Goal: Task Accomplishment & Management: Use online tool/utility

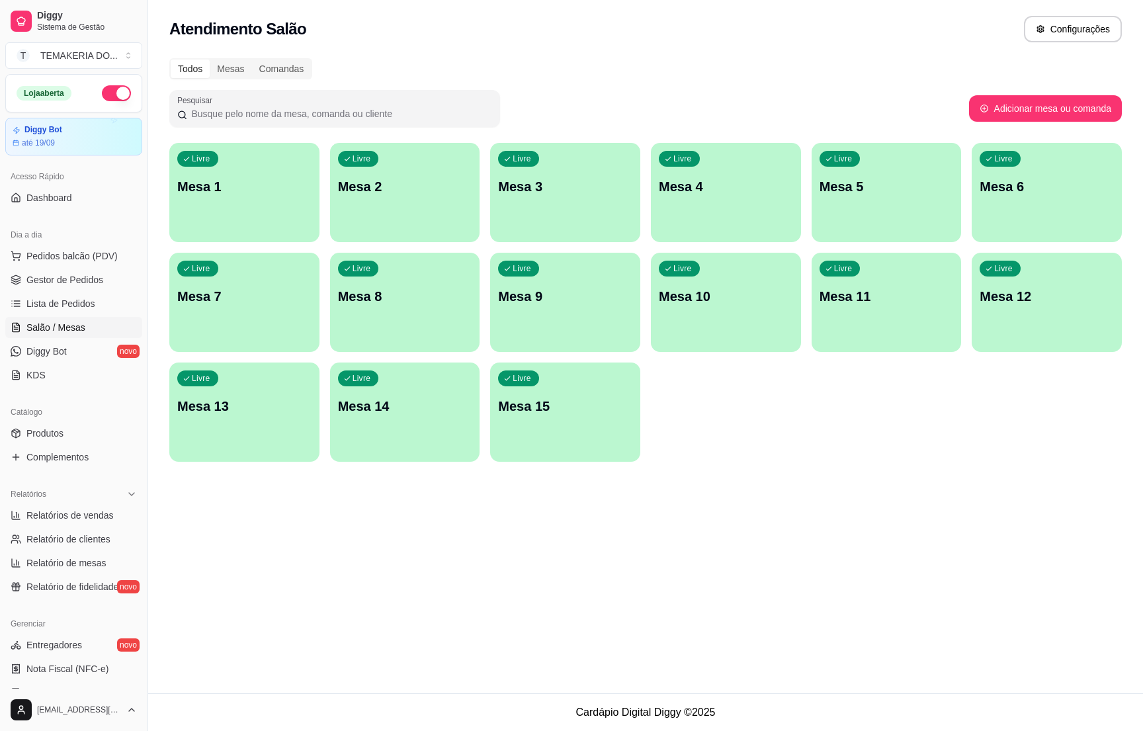
click at [417, 175] on div "Livre Mesa 2" at bounding box center [405, 184] width 150 height 83
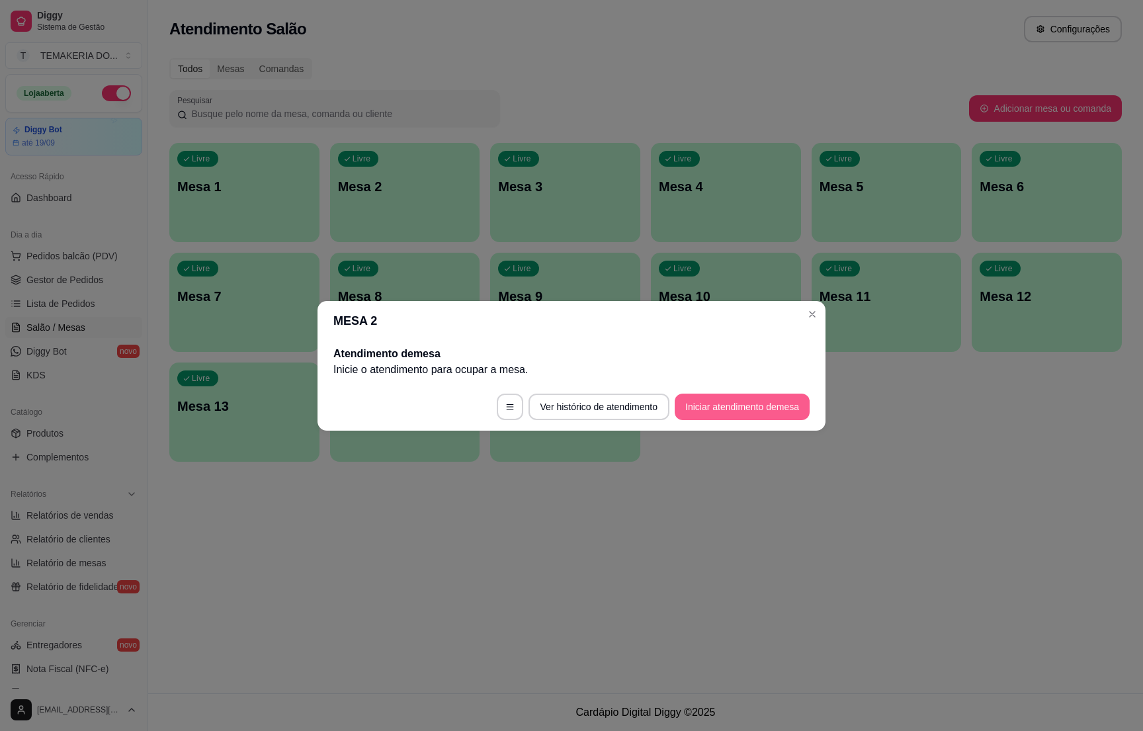
click at [705, 396] on button "Iniciar atendimento de mesa" at bounding box center [742, 407] width 135 height 26
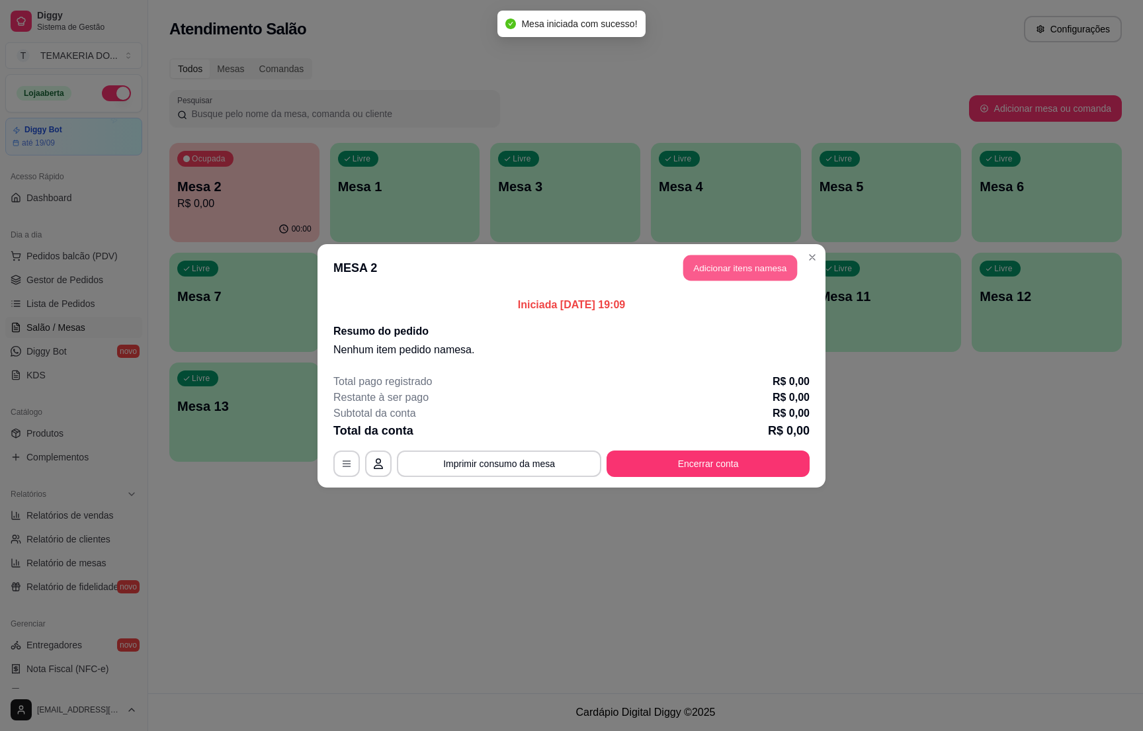
click at [699, 273] on button "Adicionar itens na mesa" at bounding box center [741, 268] width 114 height 26
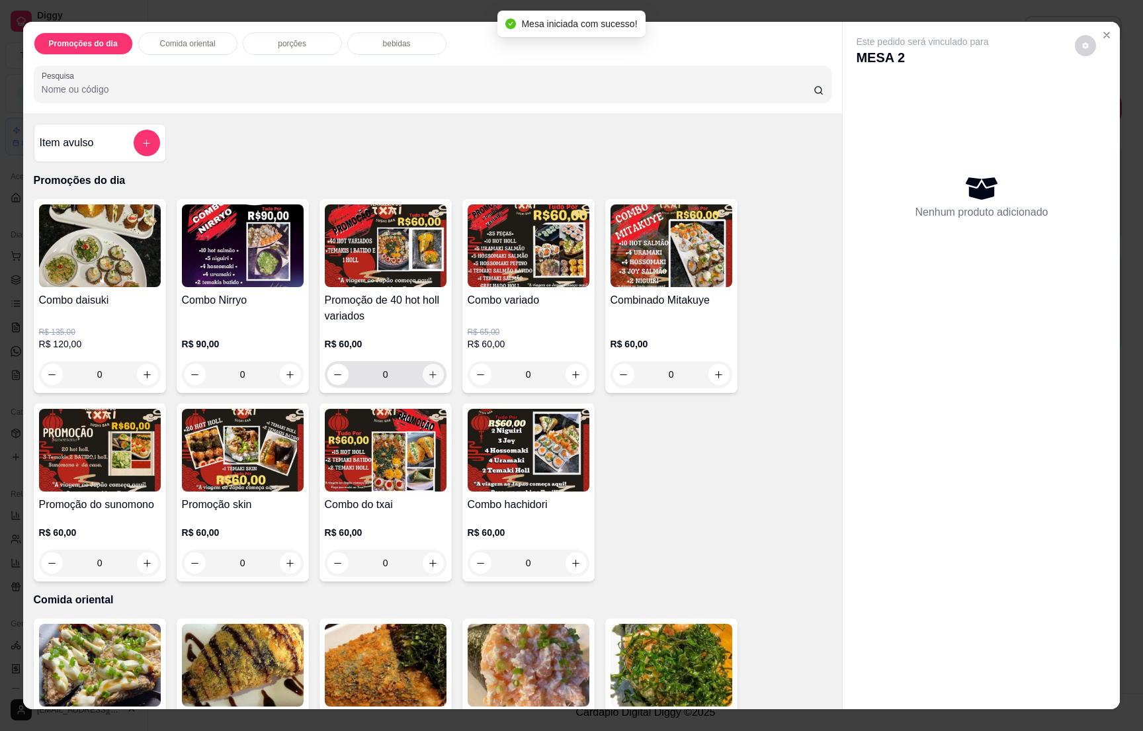
click at [428, 372] on icon "increase-product-quantity" at bounding box center [433, 375] width 10 height 10
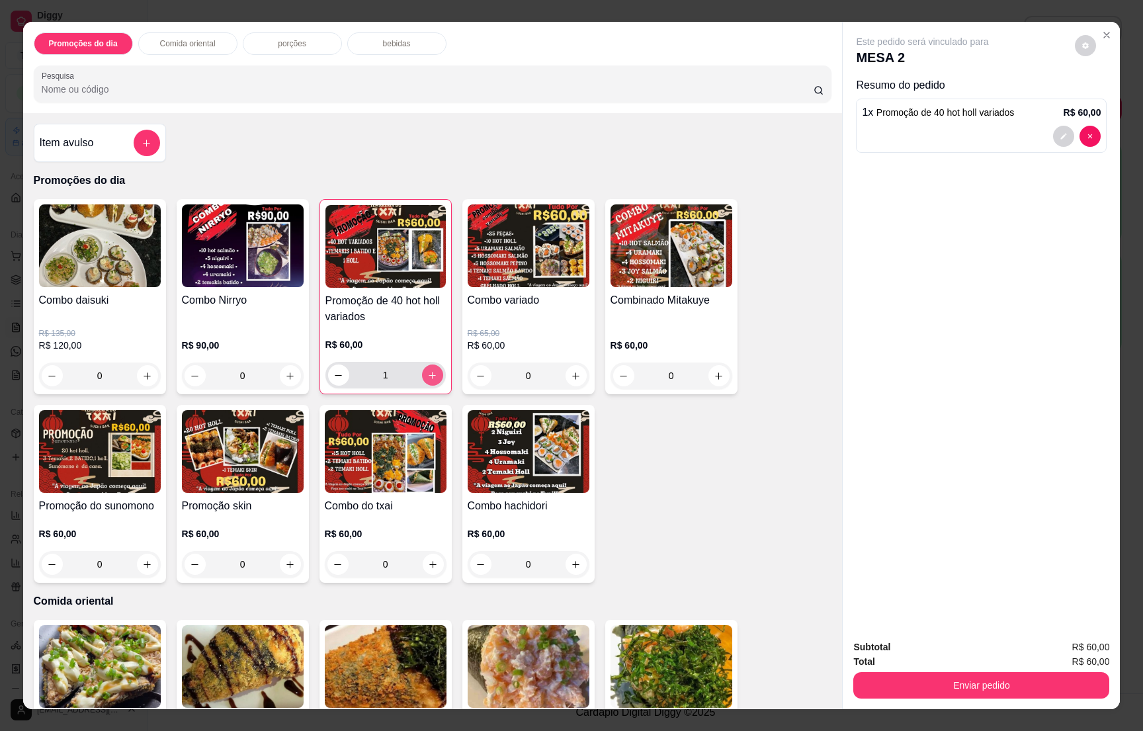
type input "1"
click at [144, 140] on button "add-separate-item" at bounding box center [147, 143] width 26 height 26
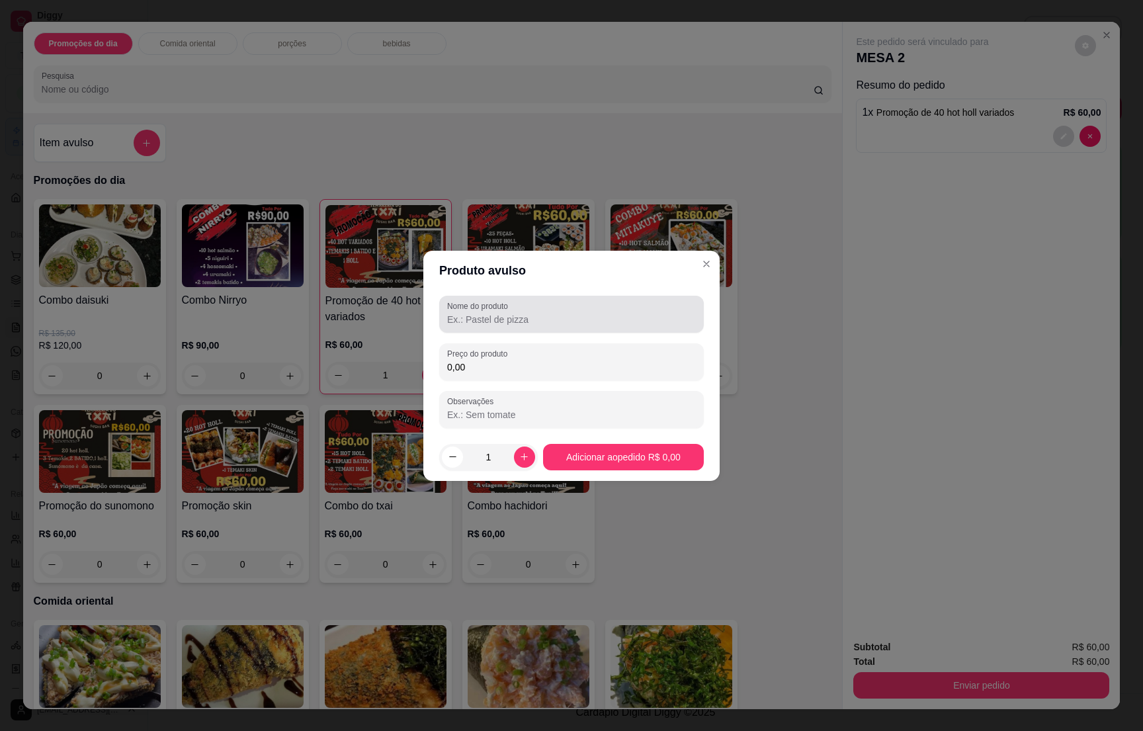
click at [492, 306] on label "Nome do produto" at bounding box center [480, 305] width 66 height 11
click at [492, 313] on input "Nome do produto" at bounding box center [571, 319] width 249 height 13
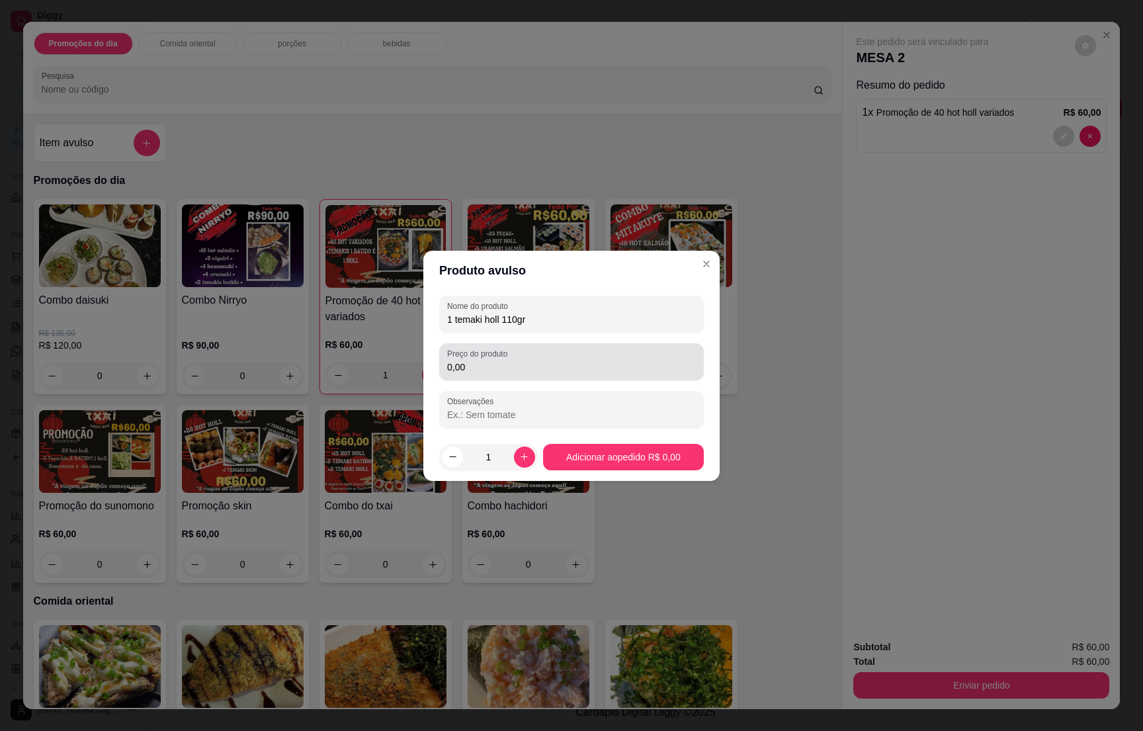
type input "1 temaki holl 110gr"
click at [512, 351] on label "Preço do produto" at bounding box center [479, 353] width 65 height 11
click at [513, 361] on input "0,00" at bounding box center [571, 367] width 249 height 13
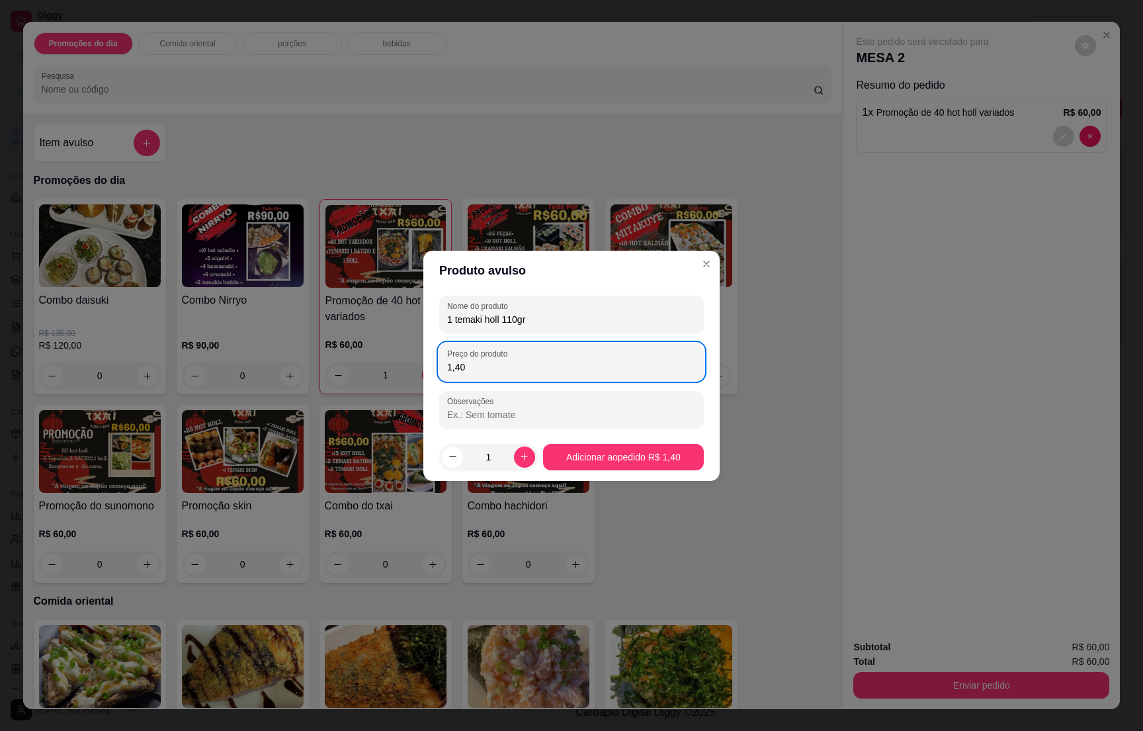
type input "14,00"
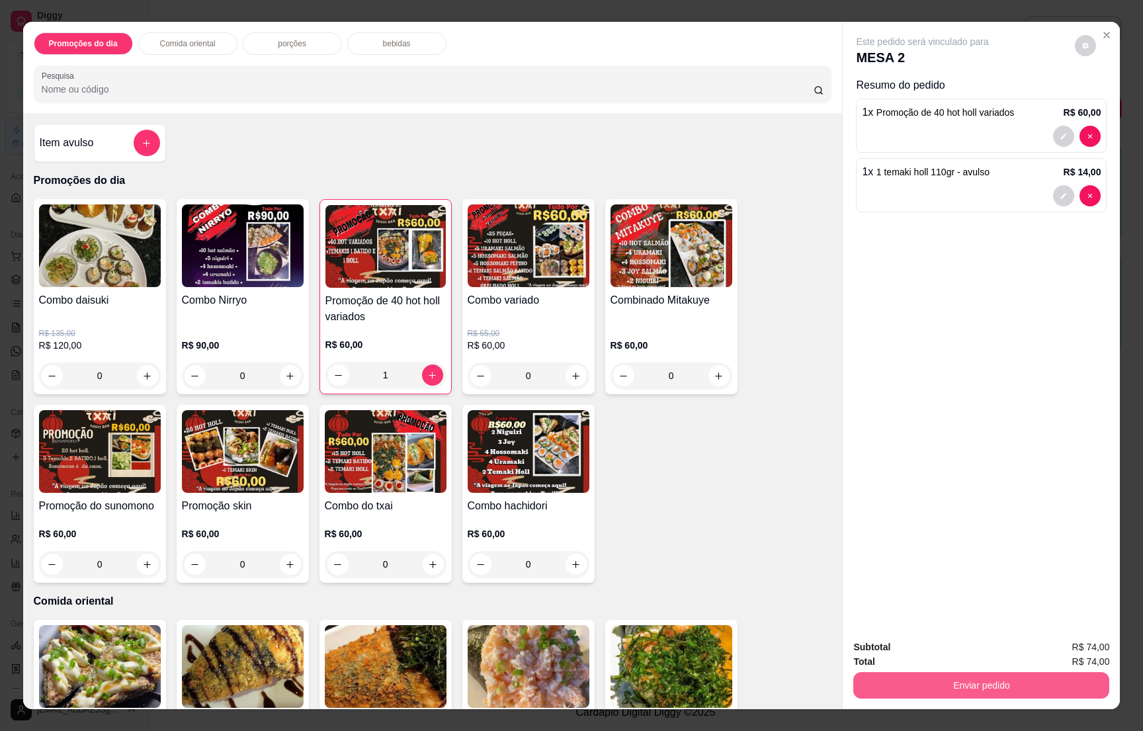
click at [967, 677] on button "Enviar pedido" at bounding box center [982, 685] width 256 height 26
click at [971, 650] on button "Não registrar e enviar pedido" at bounding box center [936, 653] width 138 height 25
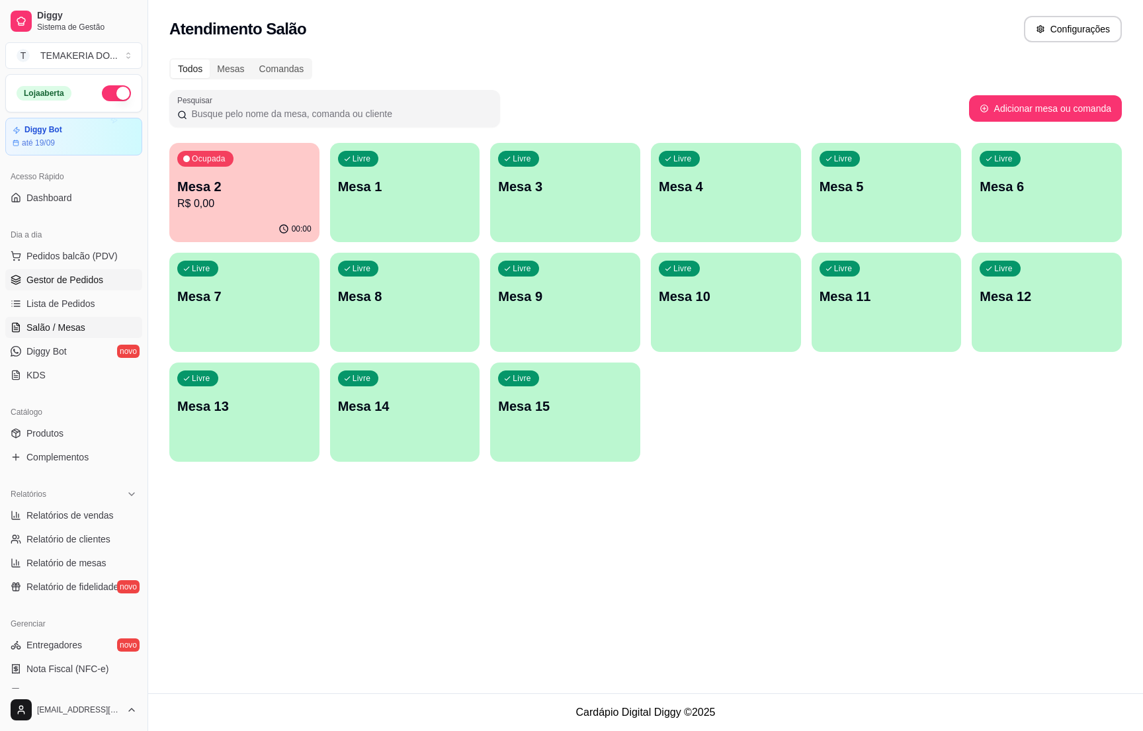
click at [34, 280] on span "Gestor de Pedidos" at bounding box center [64, 279] width 77 height 13
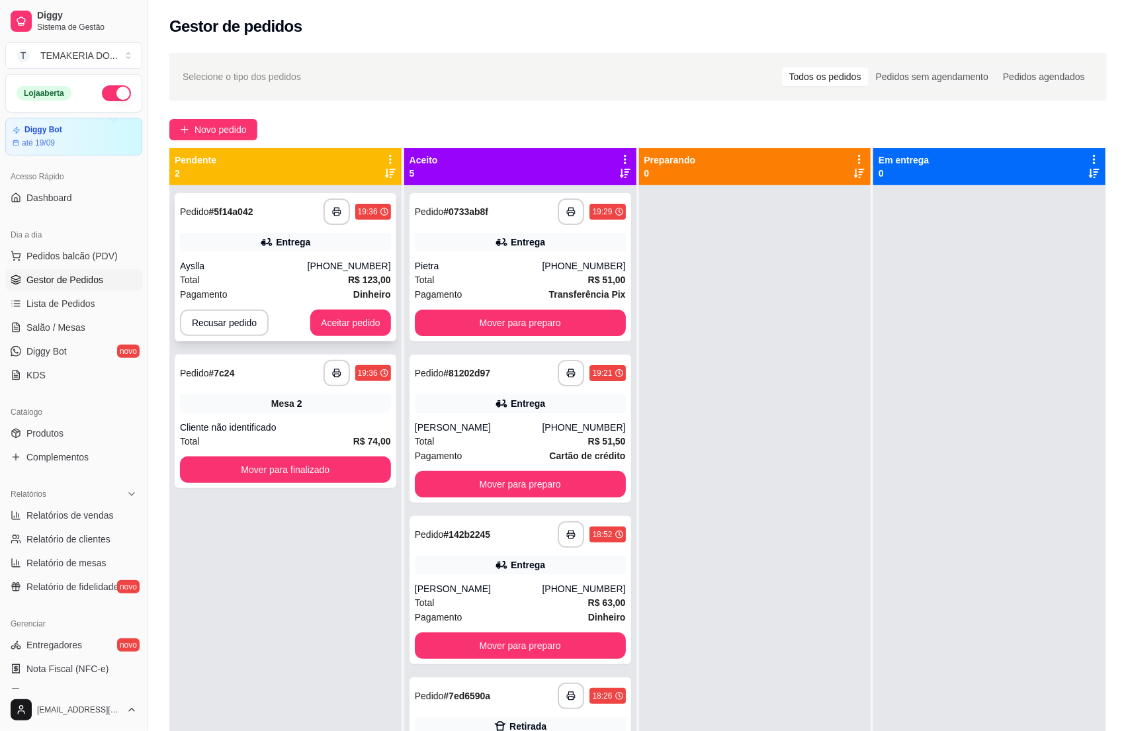
click at [254, 264] on div "Ayslla" at bounding box center [244, 265] width 128 height 13
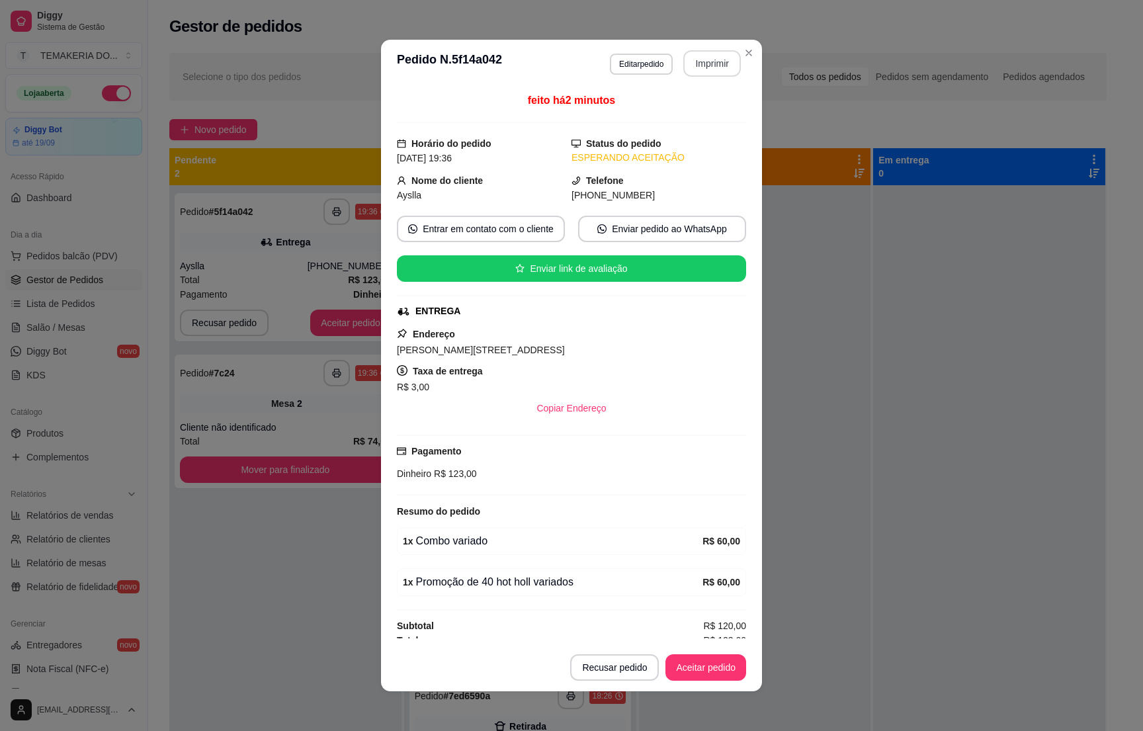
click at [707, 68] on button "Imprimir" at bounding box center [713, 63] width 58 height 26
click at [695, 666] on button "Aceitar pedido" at bounding box center [706, 668] width 78 height 26
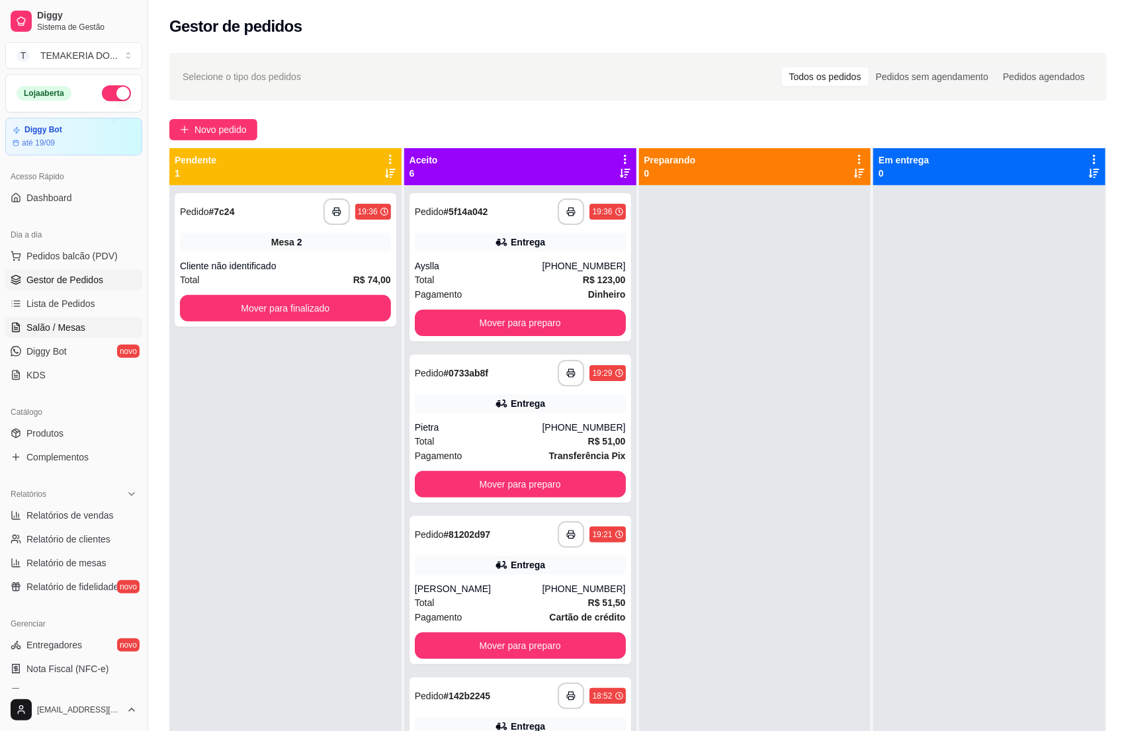
click at [60, 324] on span "Salão / Mesas" at bounding box center [55, 327] width 59 height 13
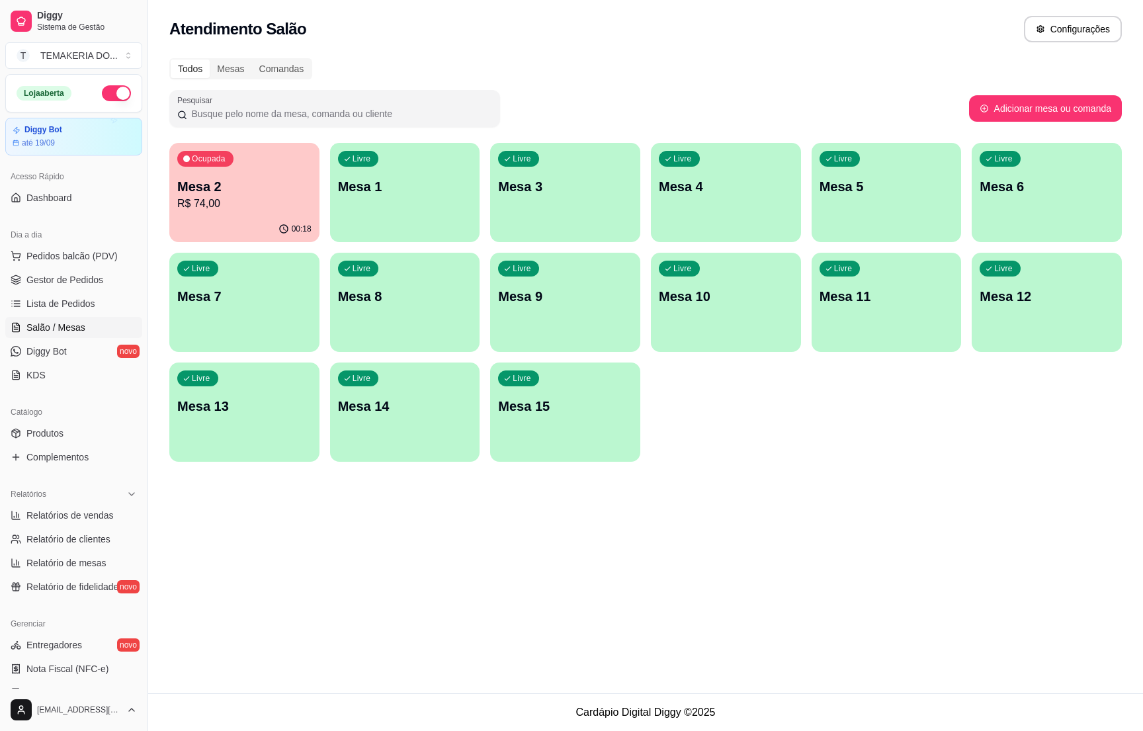
click at [294, 191] on p "Mesa 2" at bounding box center [244, 186] width 134 height 19
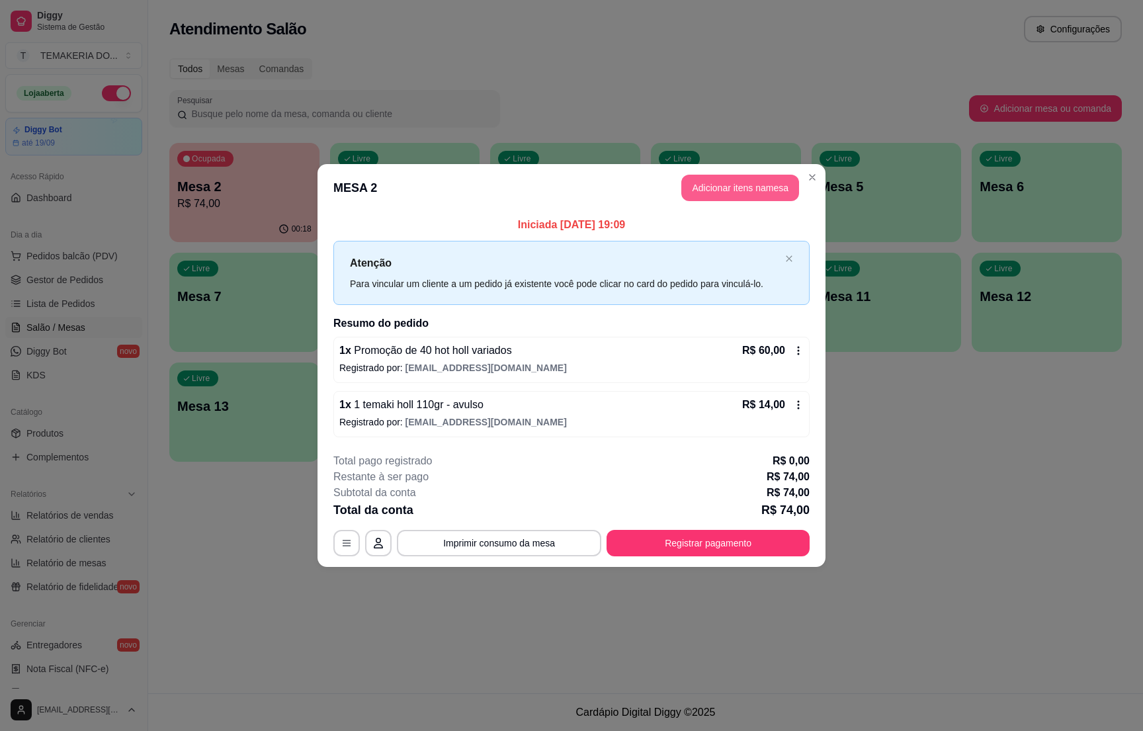
click at [683, 191] on button "Adicionar itens na mesa" at bounding box center [741, 188] width 118 height 26
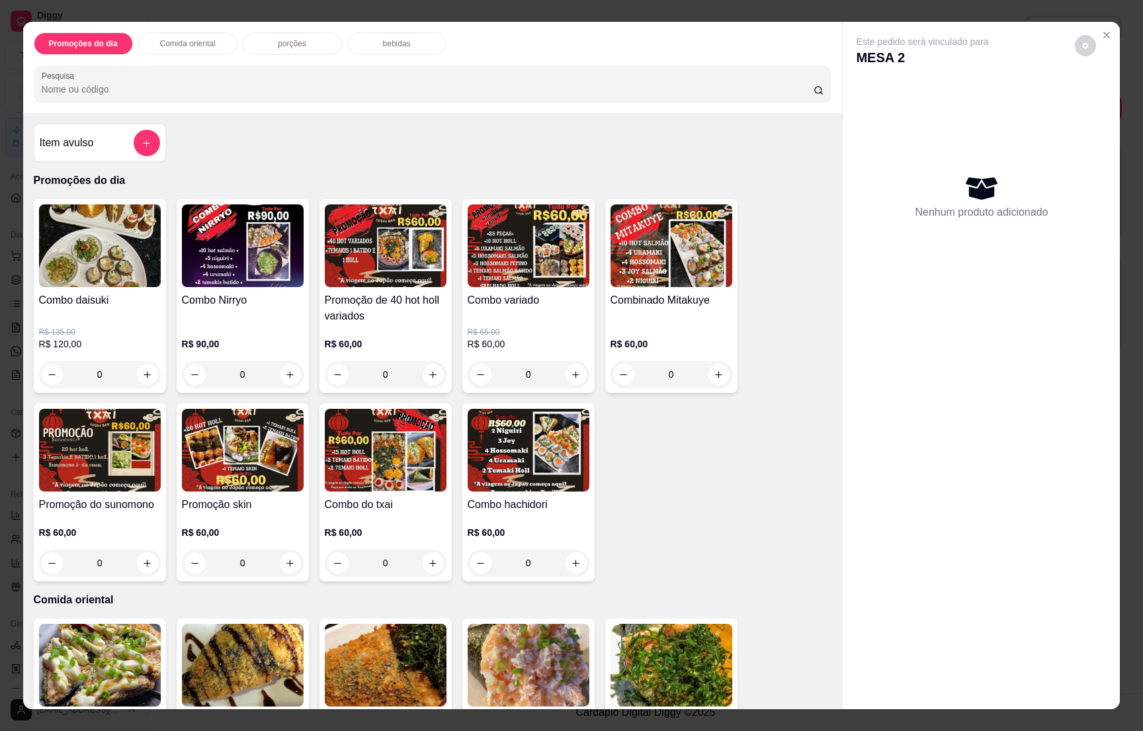
click at [384, 40] on p "bebidas" at bounding box center [397, 43] width 28 height 11
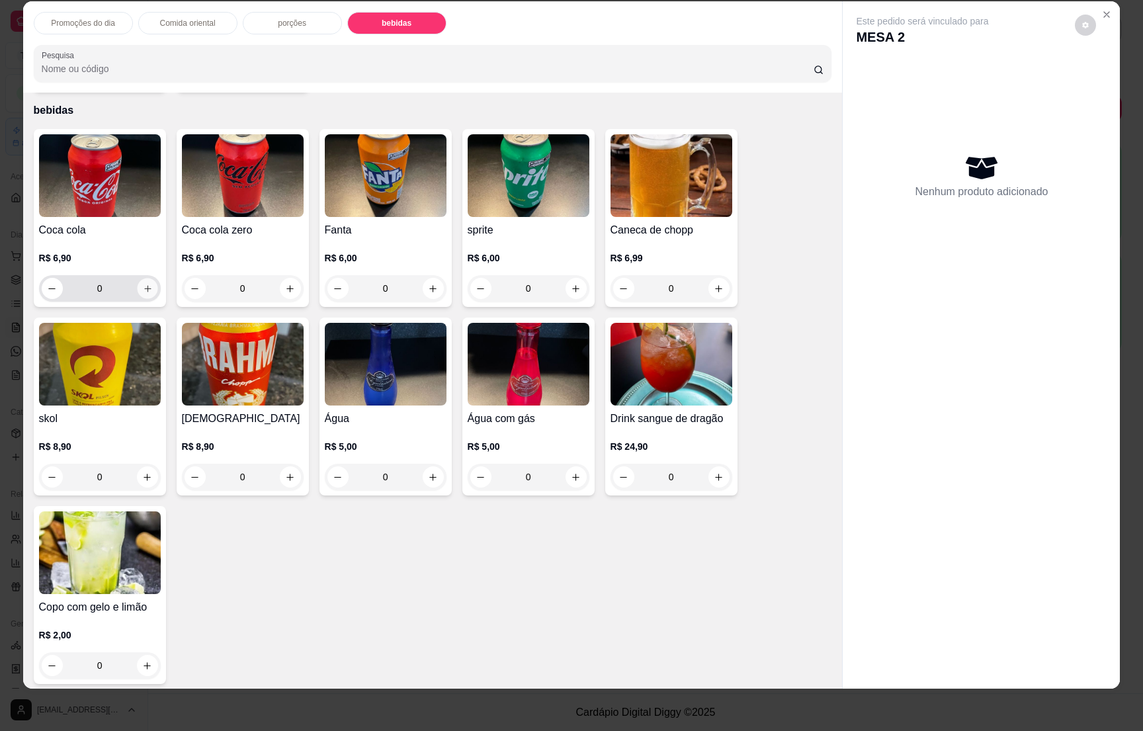
click at [142, 284] on icon "increase-product-quantity" at bounding box center [147, 289] width 10 height 10
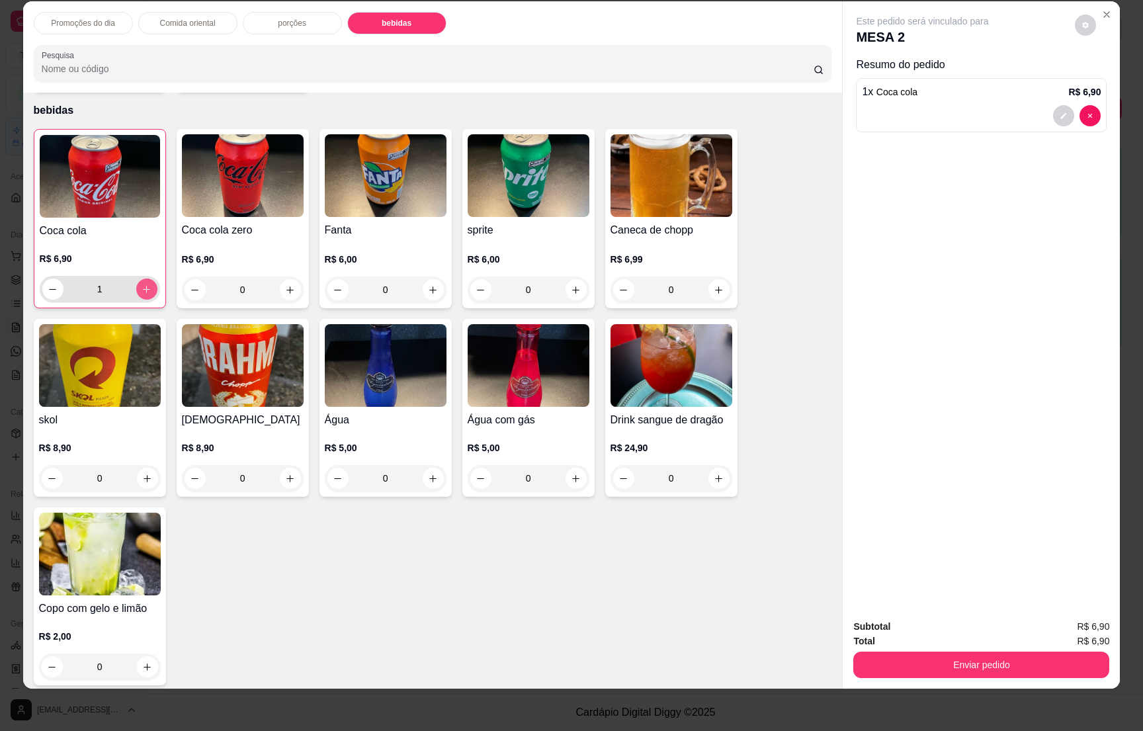
click at [142, 285] on icon "increase-product-quantity" at bounding box center [147, 290] width 10 height 10
type input "2"
click at [428, 285] on icon "increase-product-quantity" at bounding box center [433, 290] width 10 height 10
type input "1"
click at [961, 650] on div "Enviar pedido" at bounding box center [982, 663] width 256 height 30
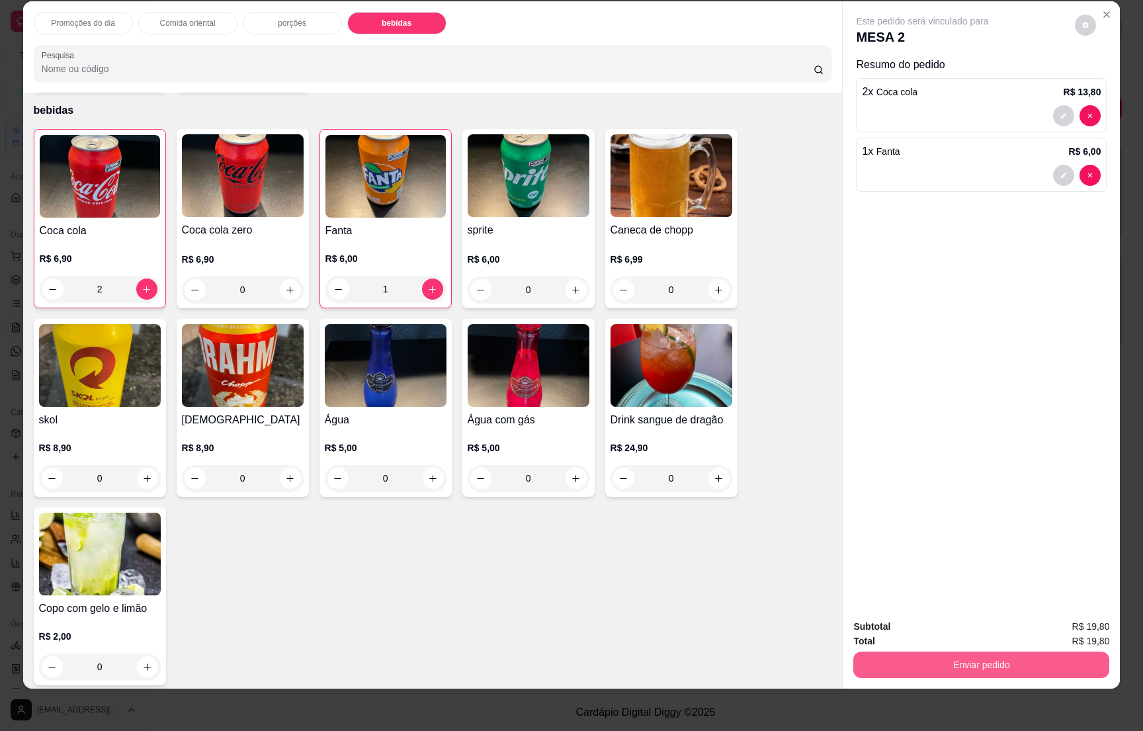
click at [963, 662] on button "Enviar pedido" at bounding box center [982, 665] width 256 height 26
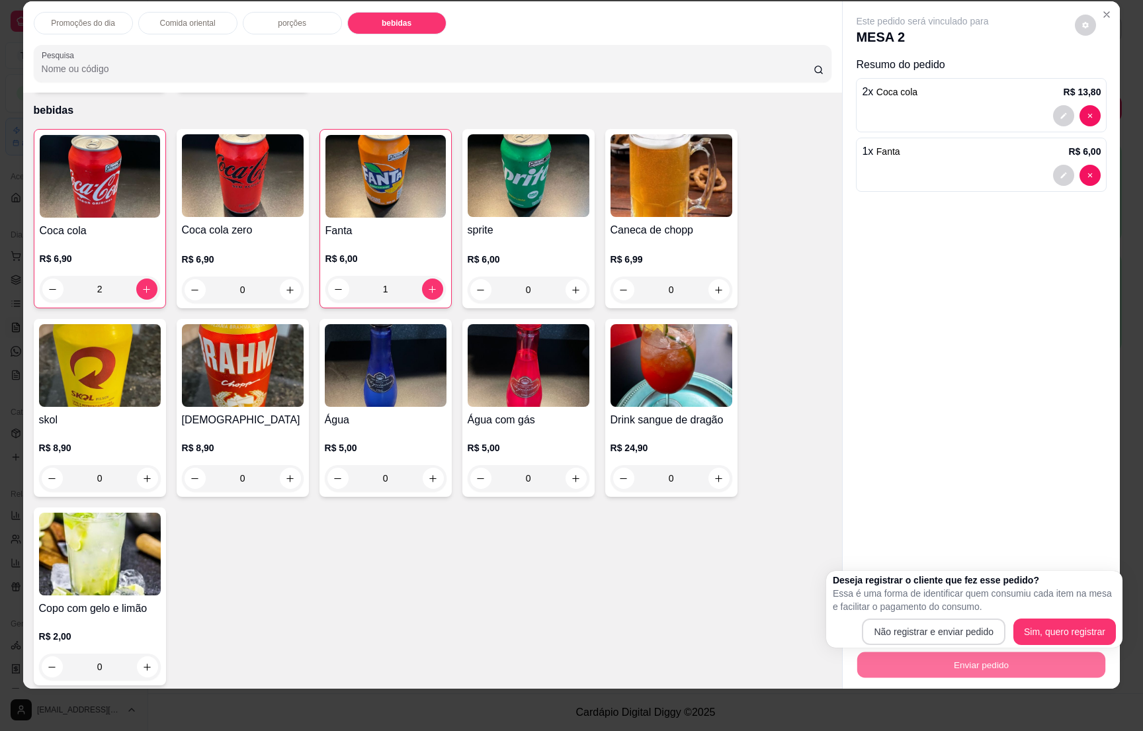
click at [940, 616] on div "Deseja registrar o cliente que fez esse pedido? Essa é uma forma de identificar…" at bounding box center [974, 609] width 283 height 71
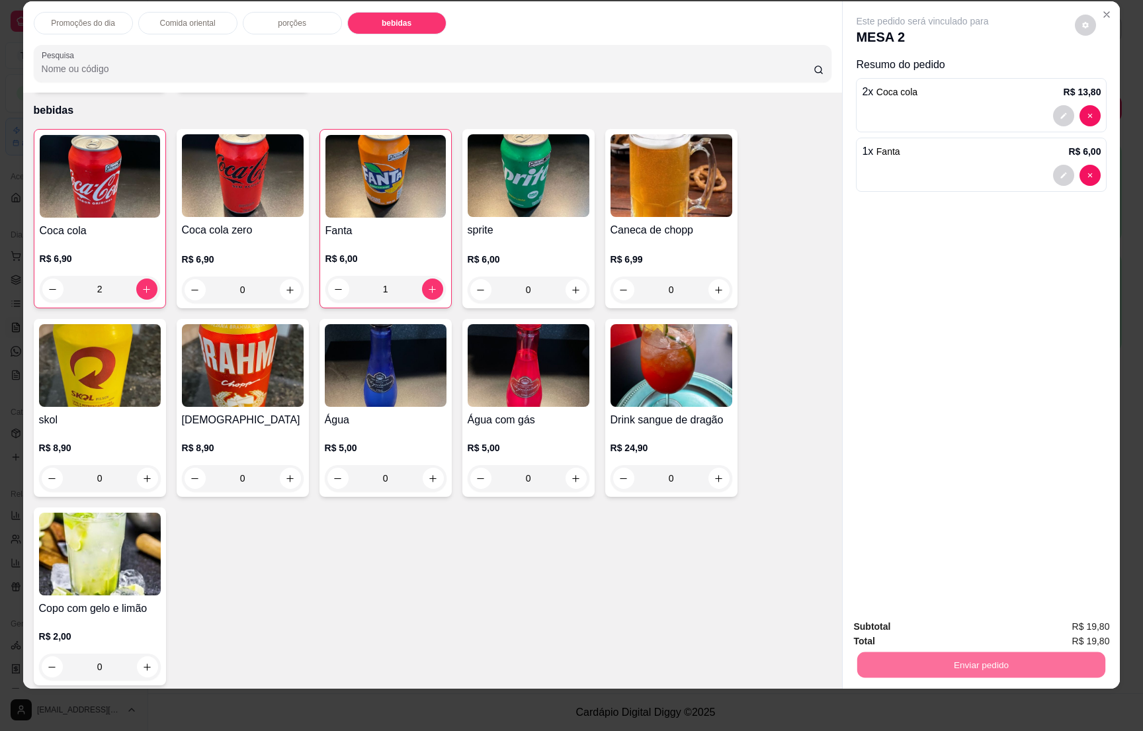
click at [940, 633] on button "Não registrar e enviar pedido" at bounding box center [936, 632] width 138 height 25
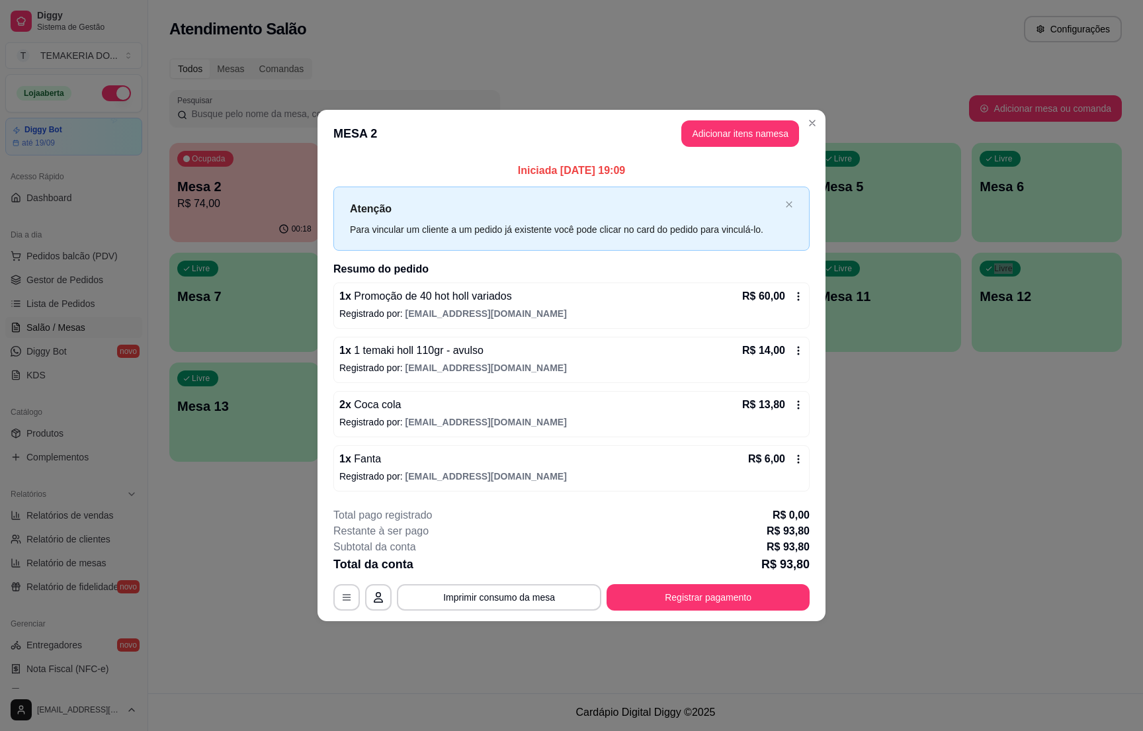
click at [905, 576] on div "Atendimento Salão Configurações Todos Mesas Comandas Pesquisar Adicionar mesa o…" at bounding box center [645, 346] width 995 height 693
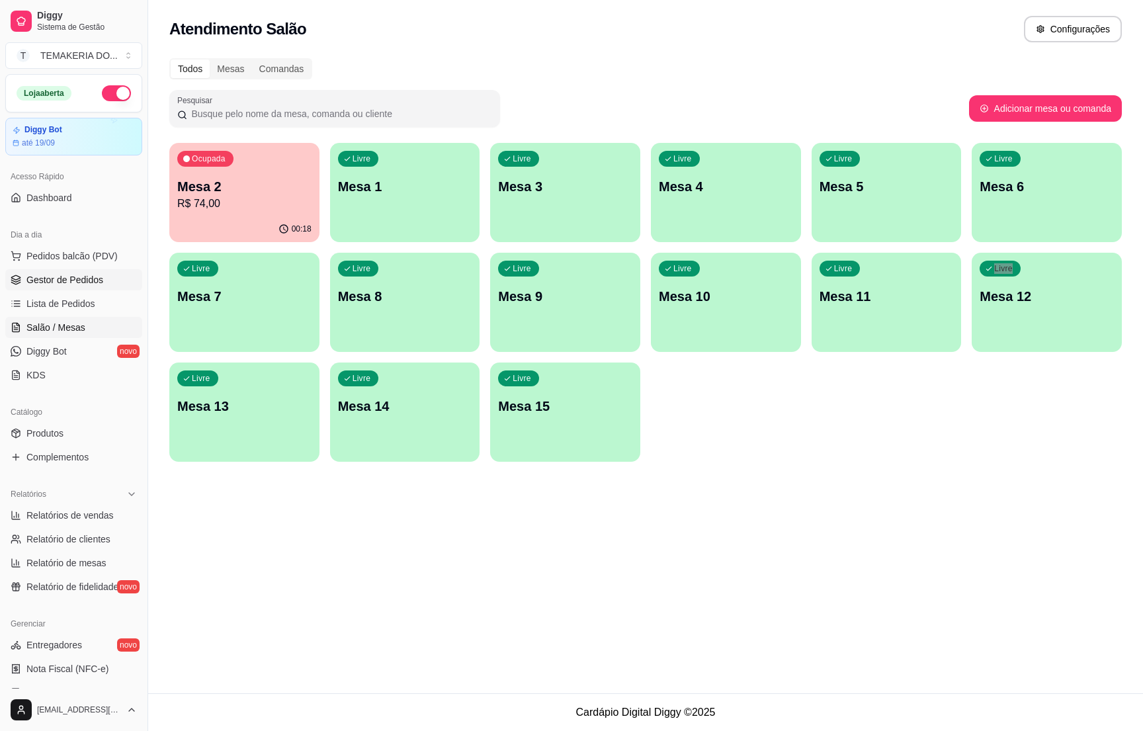
click at [34, 284] on span "Gestor de Pedidos" at bounding box center [64, 279] width 77 height 13
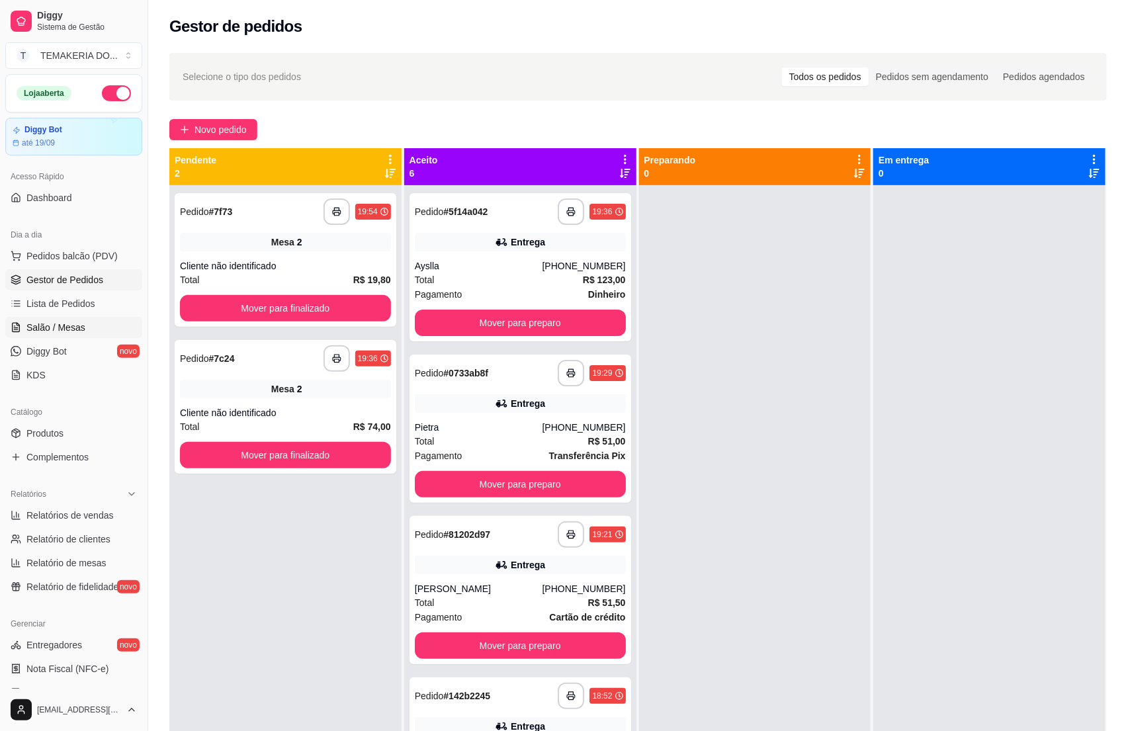
click at [58, 328] on span "Salão / Mesas" at bounding box center [55, 327] width 59 height 13
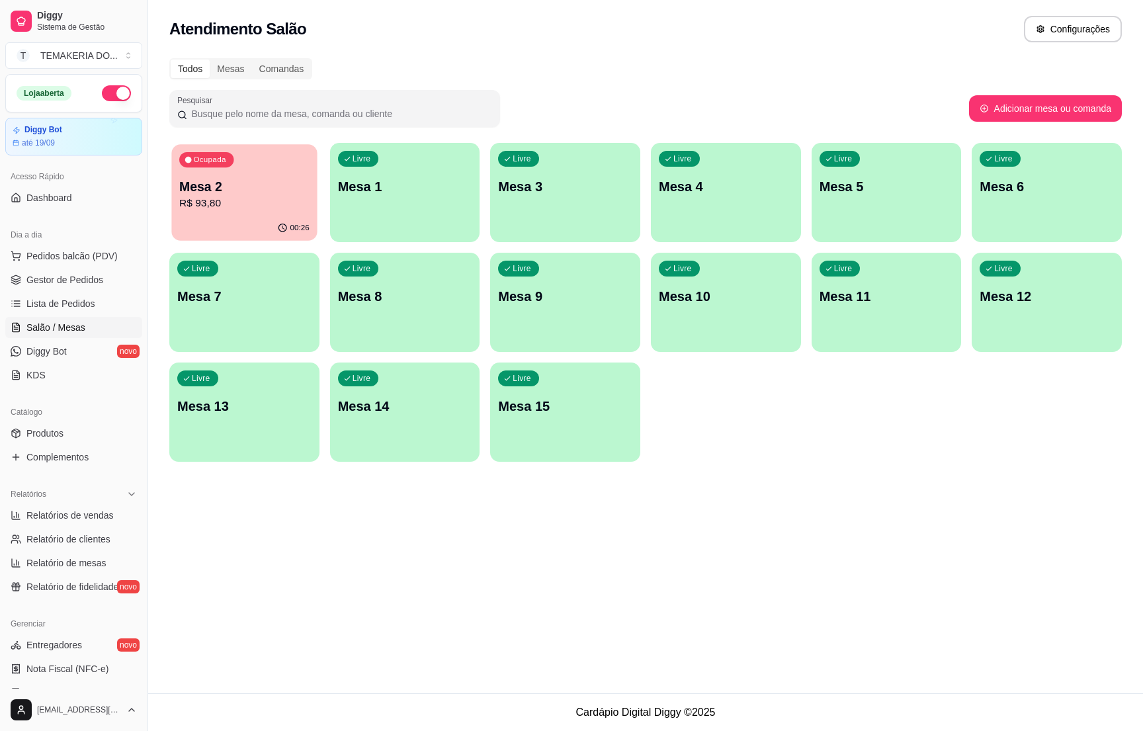
click at [257, 217] on div "00:26" at bounding box center [244, 228] width 146 height 25
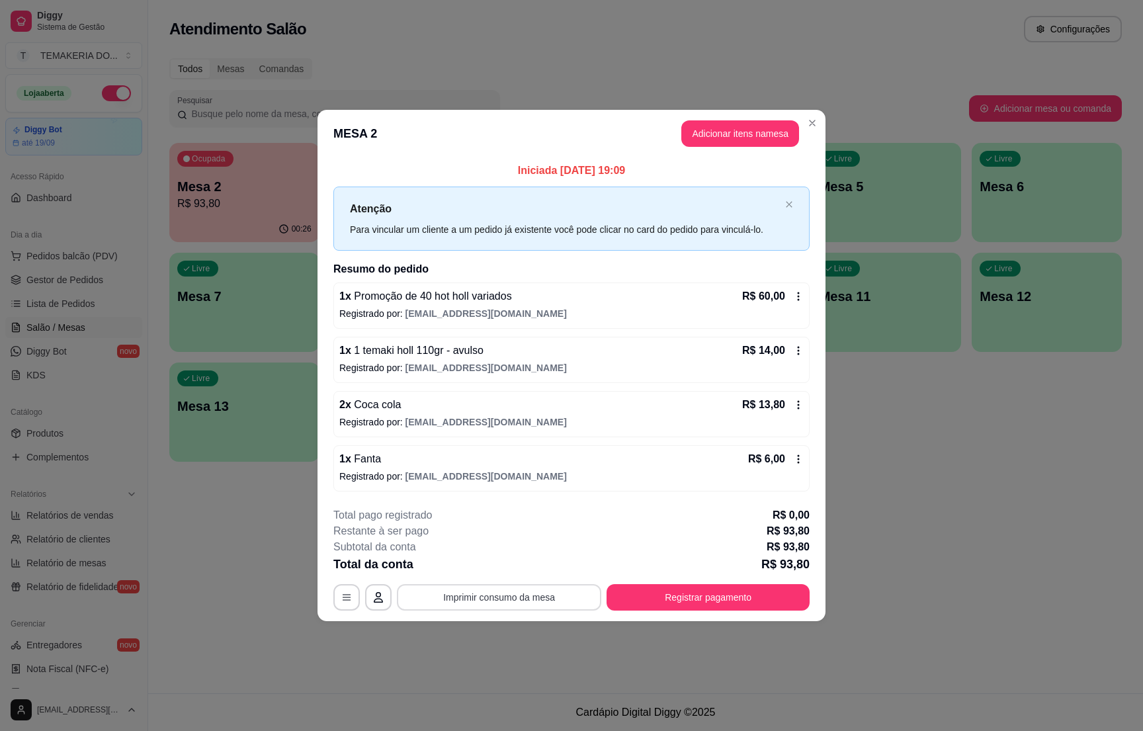
click at [521, 596] on button "Imprimir consumo da mesa" at bounding box center [499, 597] width 204 height 26
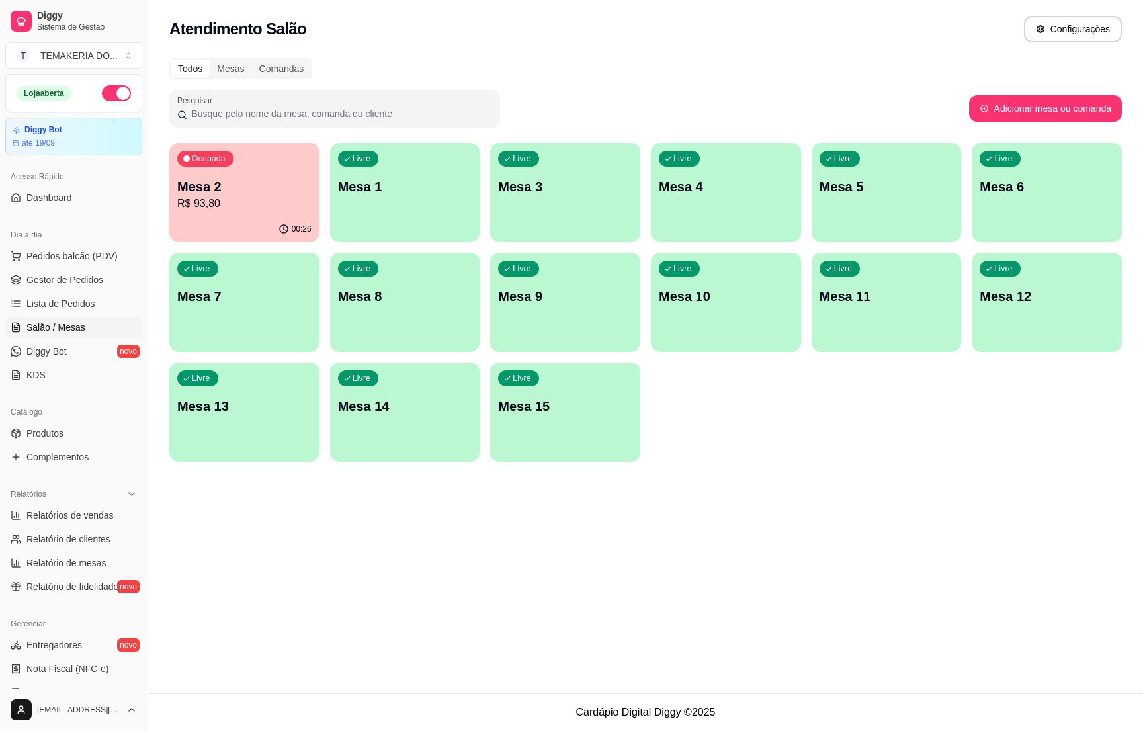
click at [269, 208] on p "R$ 93,80" at bounding box center [244, 204] width 134 height 16
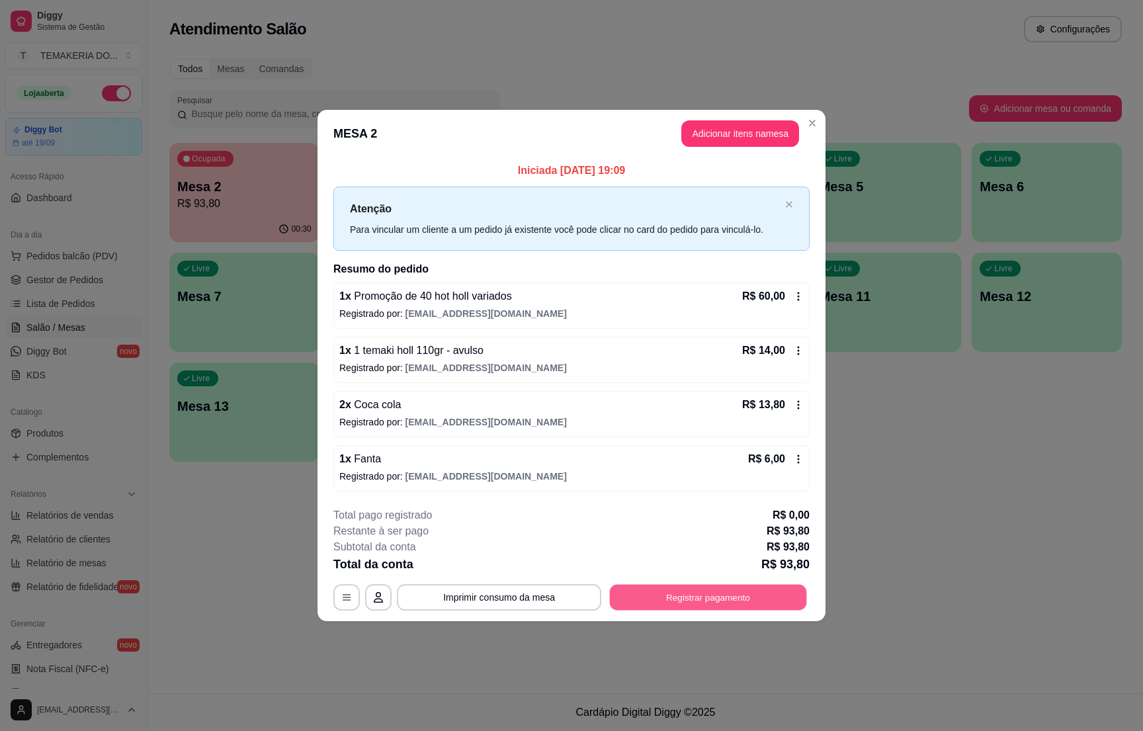
click at [695, 596] on button "Registrar pagamento" at bounding box center [708, 598] width 197 height 26
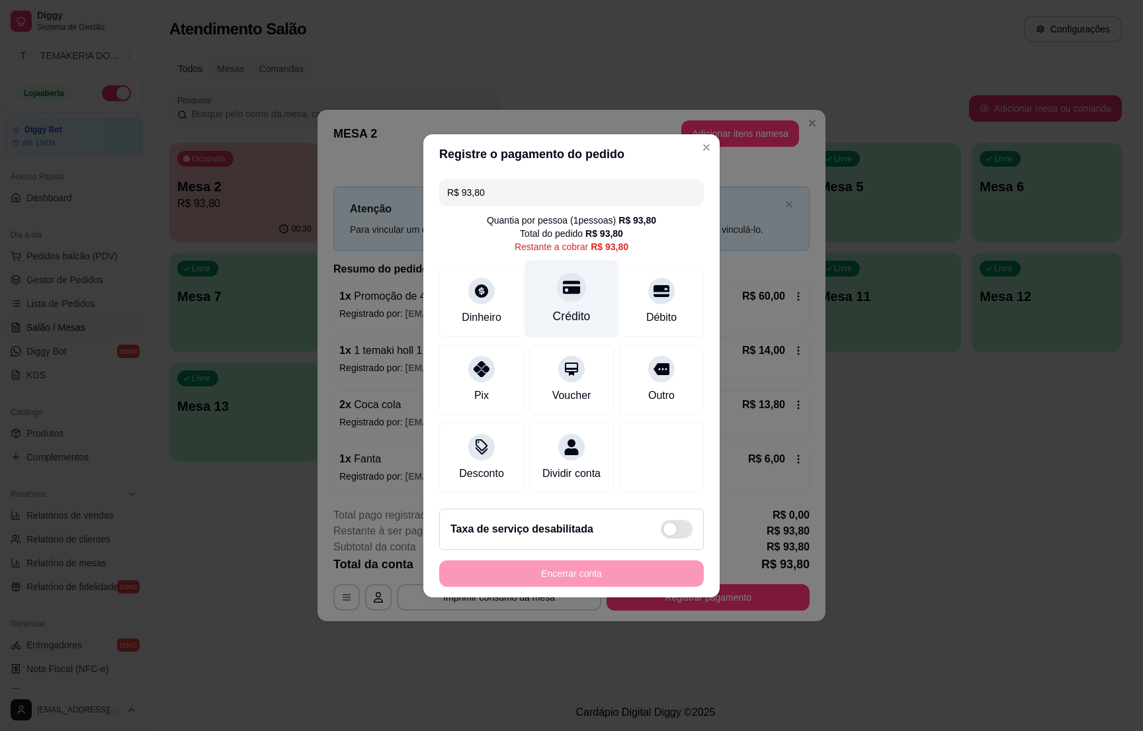
click at [562, 312] on div "Crédito" at bounding box center [572, 316] width 38 height 17
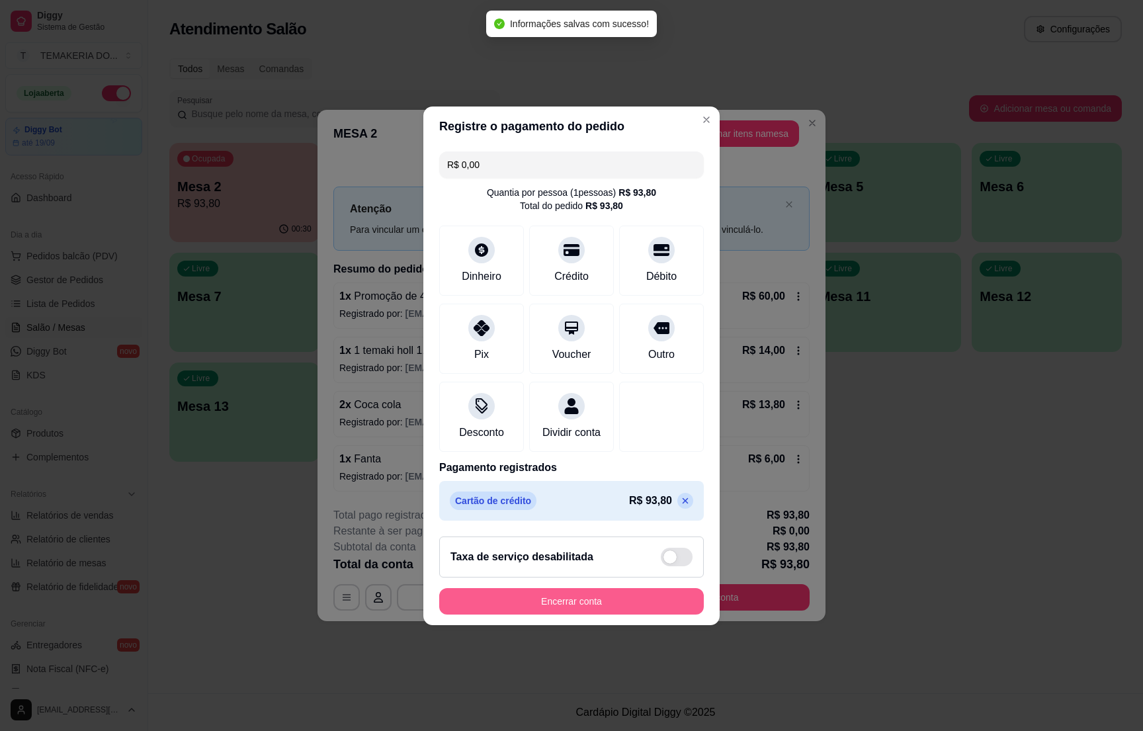
click at [590, 615] on button "Encerrar conta" at bounding box center [571, 601] width 265 height 26
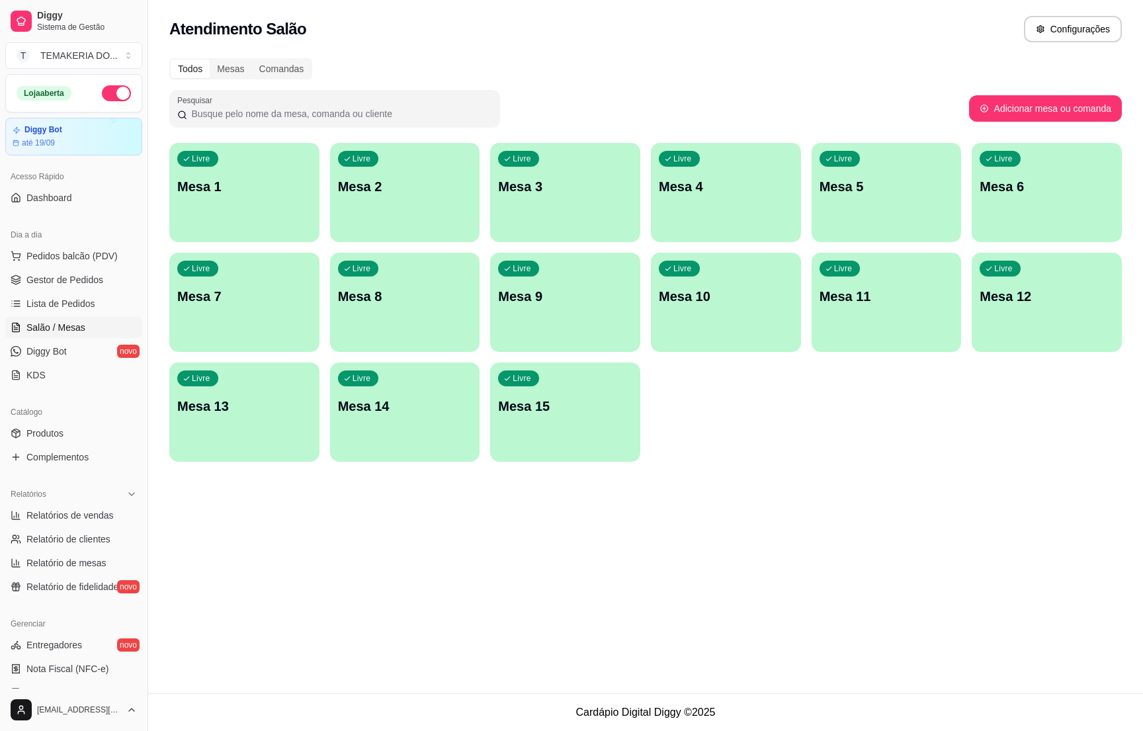
drag, startPoint x: 54, startPoint y: 259, endPoint x: 54, endPoint y: 268, distance: 9.3
click at [54, 264] on button "Pedidos balcão (PDV)" at bounding box center [73, 255] width 137 height 21
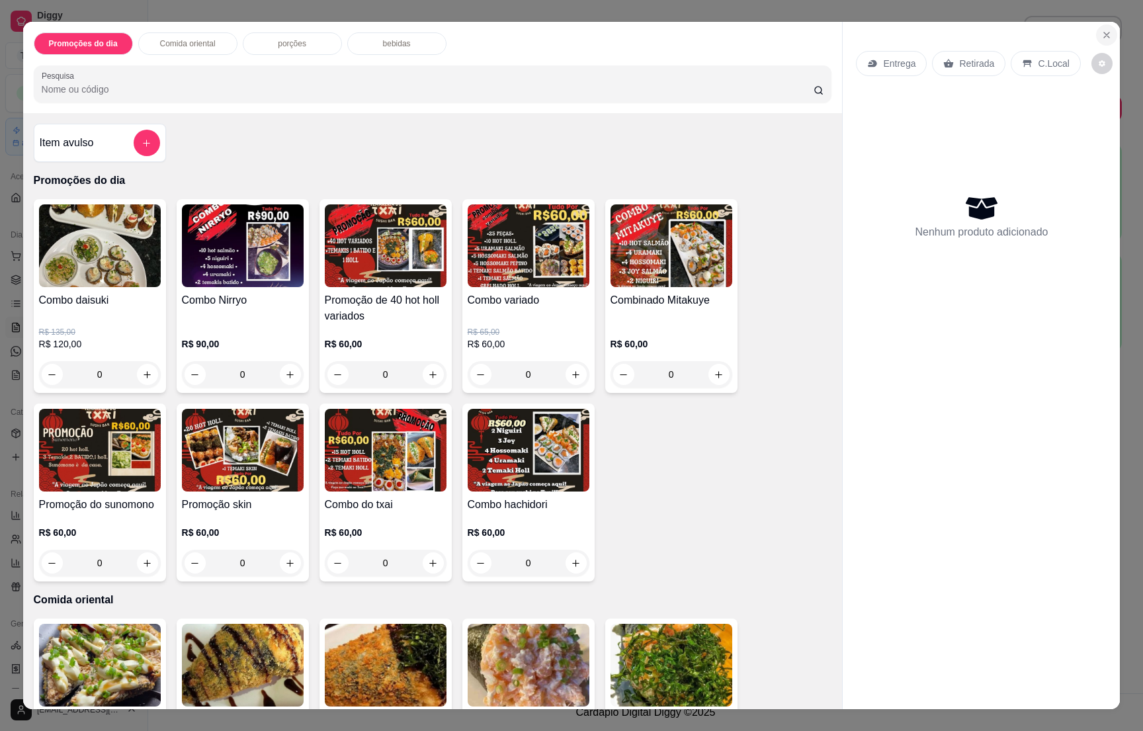
click at [1102, 32] on icon "Close" at bounding box center [1107, 35] width 11 height 11
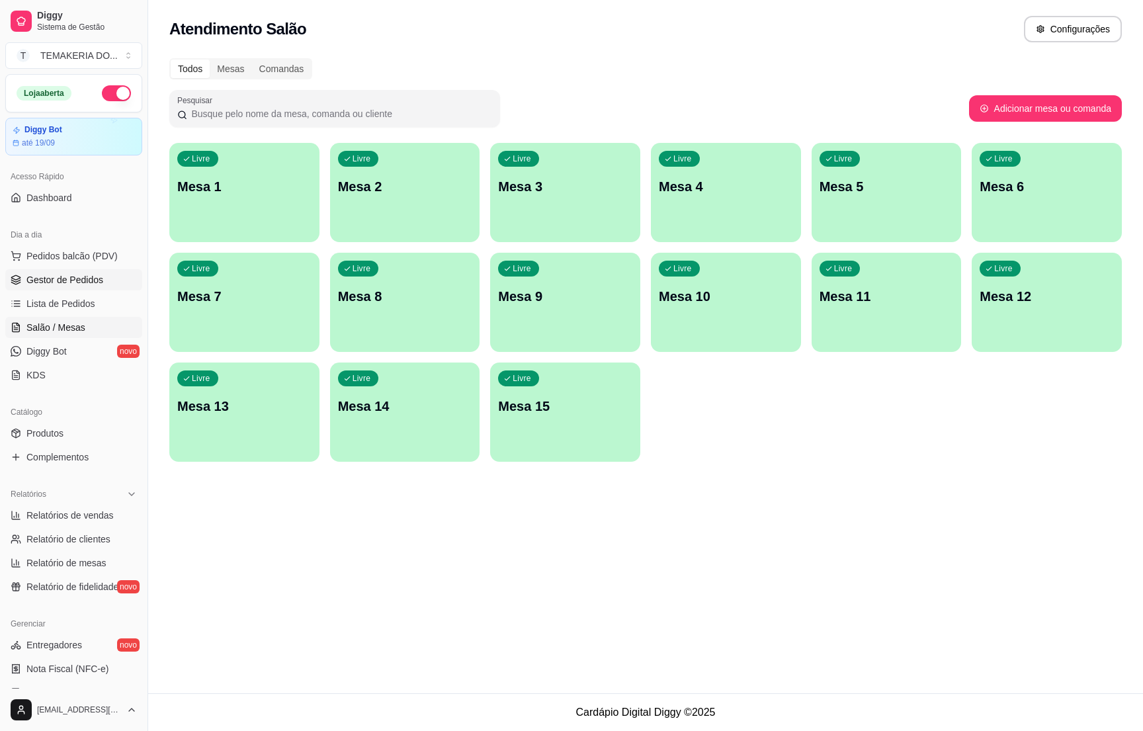
click at [60, 286] on span "Gestor de Pedidos" at bounding box center [64, 279] width 77 height 13
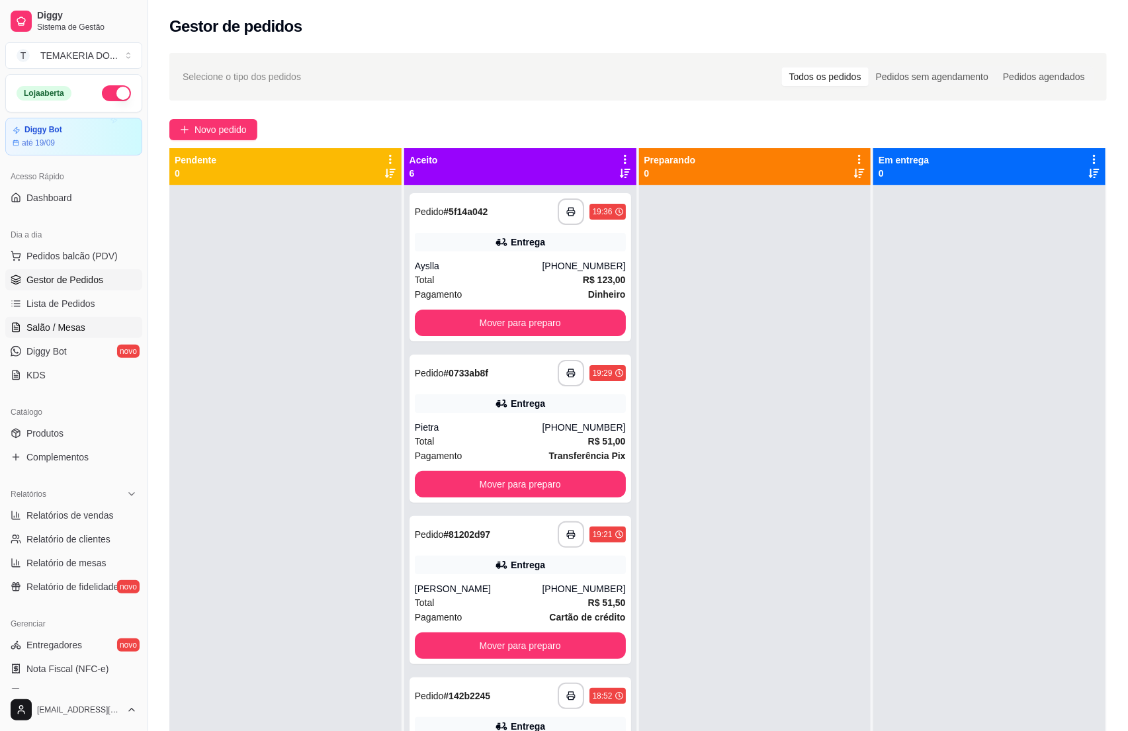
click at [40, 334] on span "Salão / Mesas" at bounding box center [55, 327] width 59 height 13
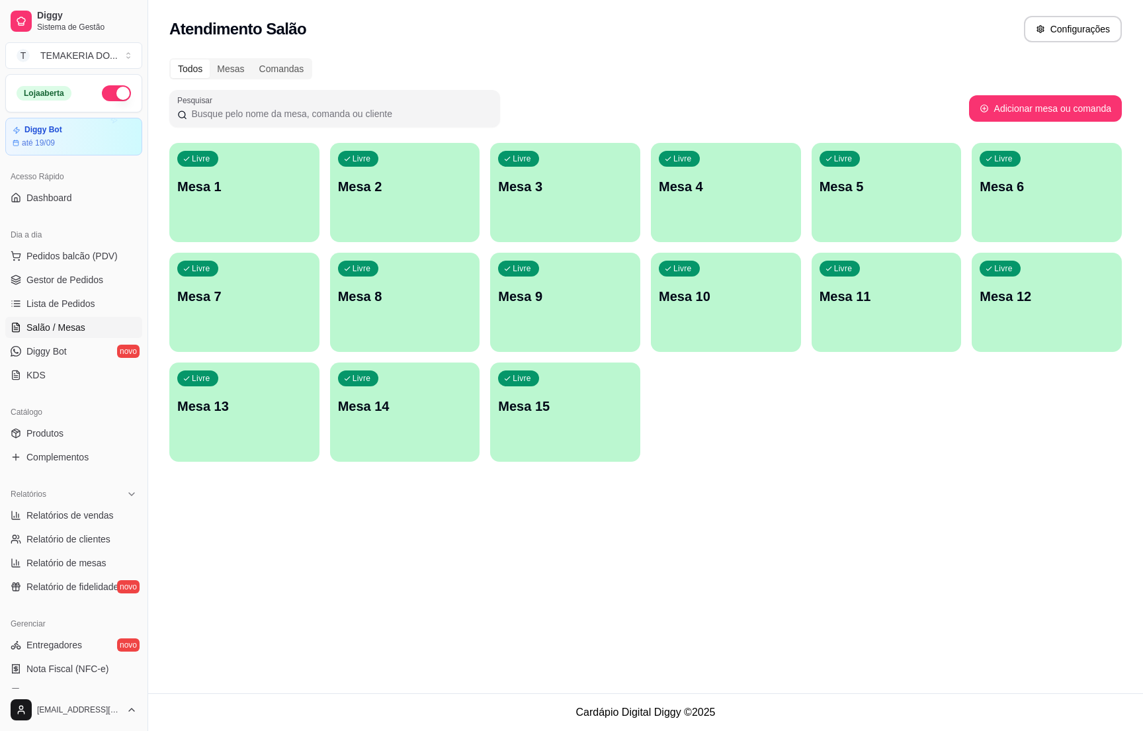
click at [510, 207] on div "Livre Mesa 3" at bounding box center [565, 184] width 150 height 83
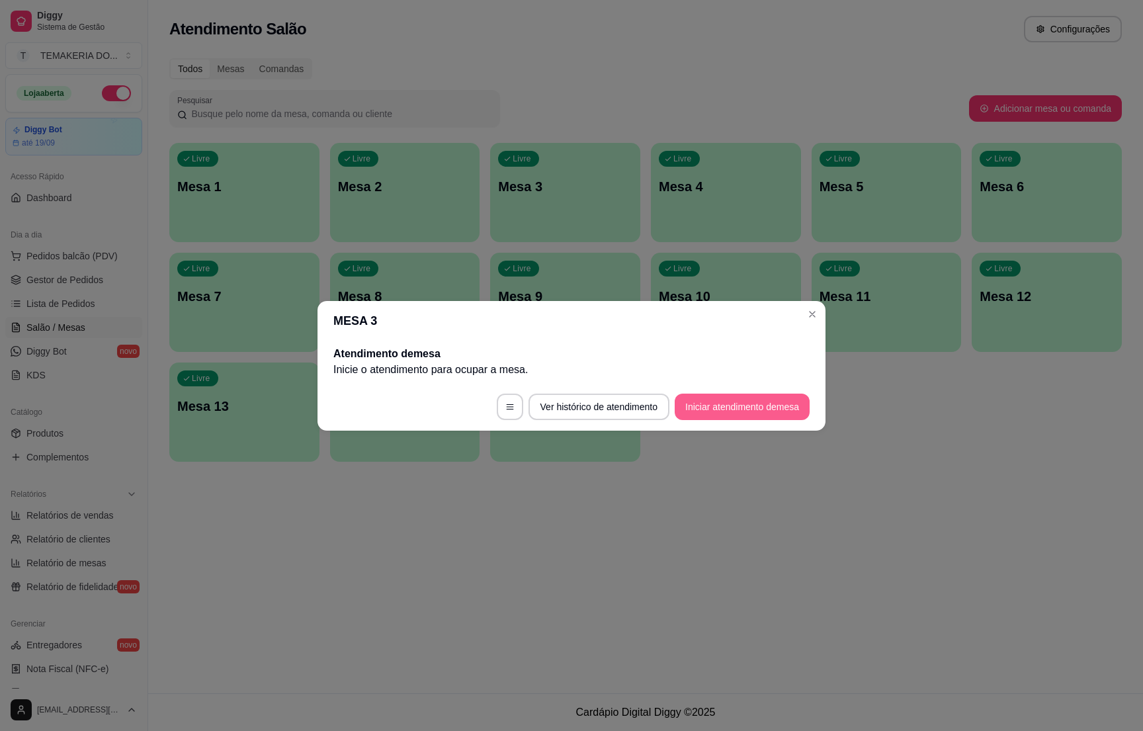
click at [709, 400] on button "Iniciar atendimento de mesa" at bounding box center [742, 407] width 135 height 26
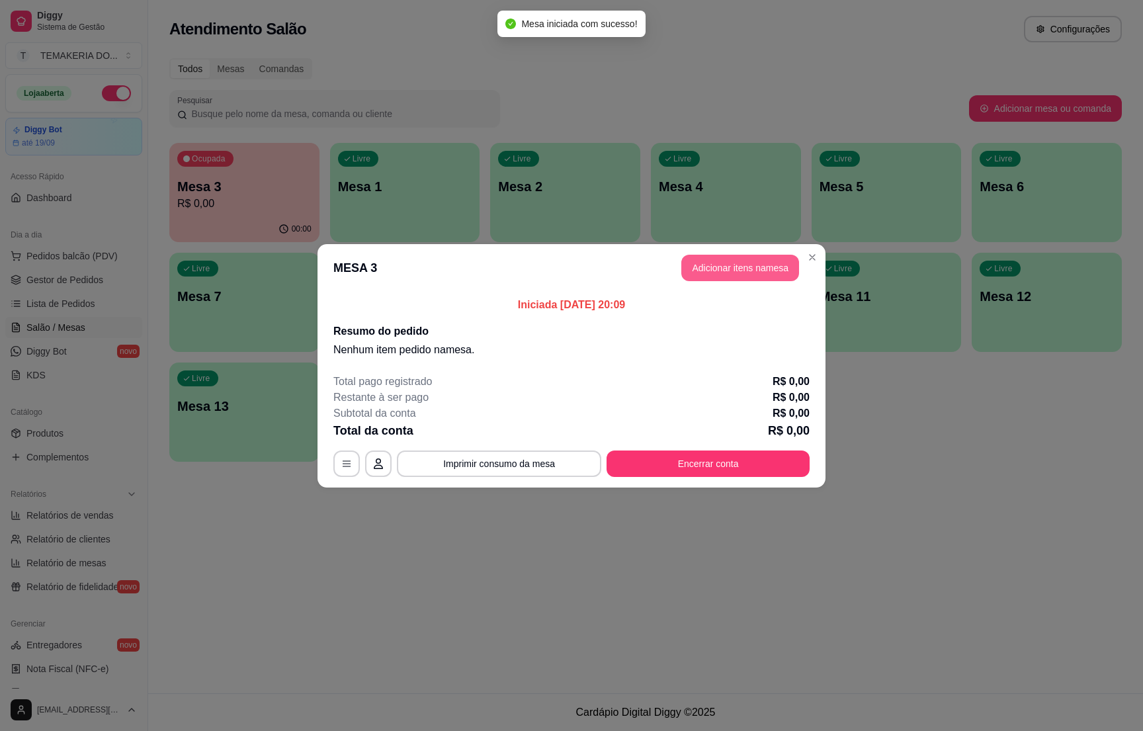
click at [713, 262] on button "Adicionar itens na mesa" at bounding box center [741, 268] width 118 height 26
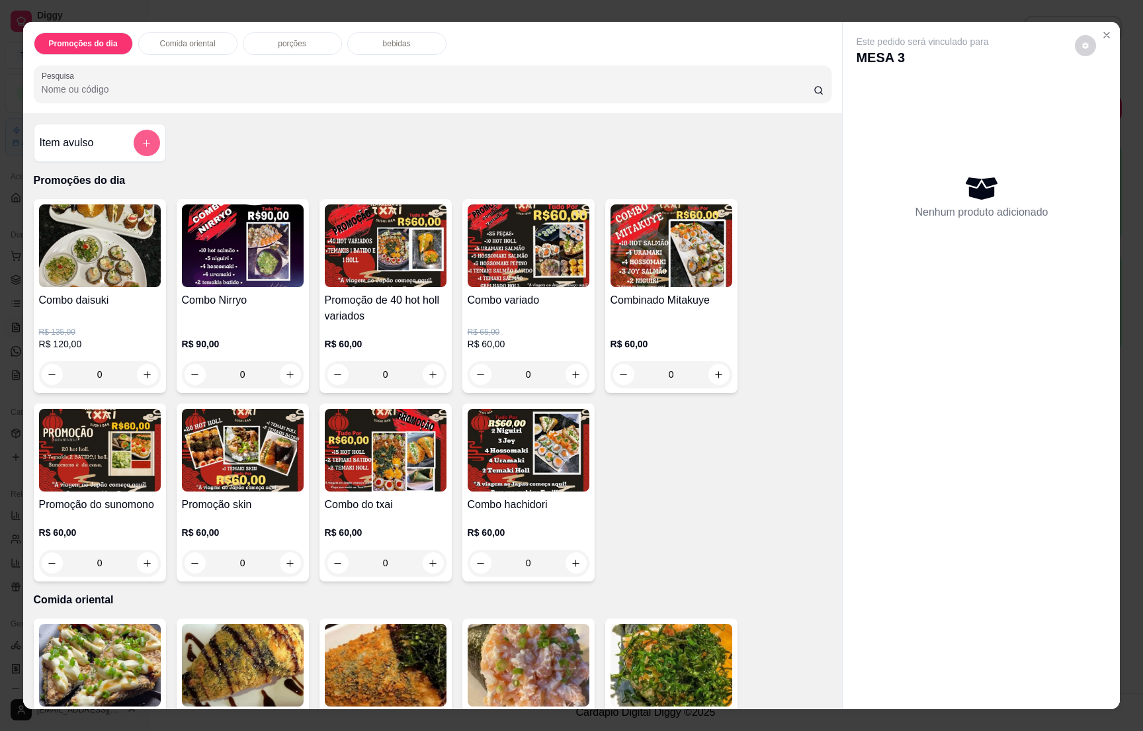
click at [134, 135] on button "add-separate-item" at bounding box center [147, 143] width 26 height 26
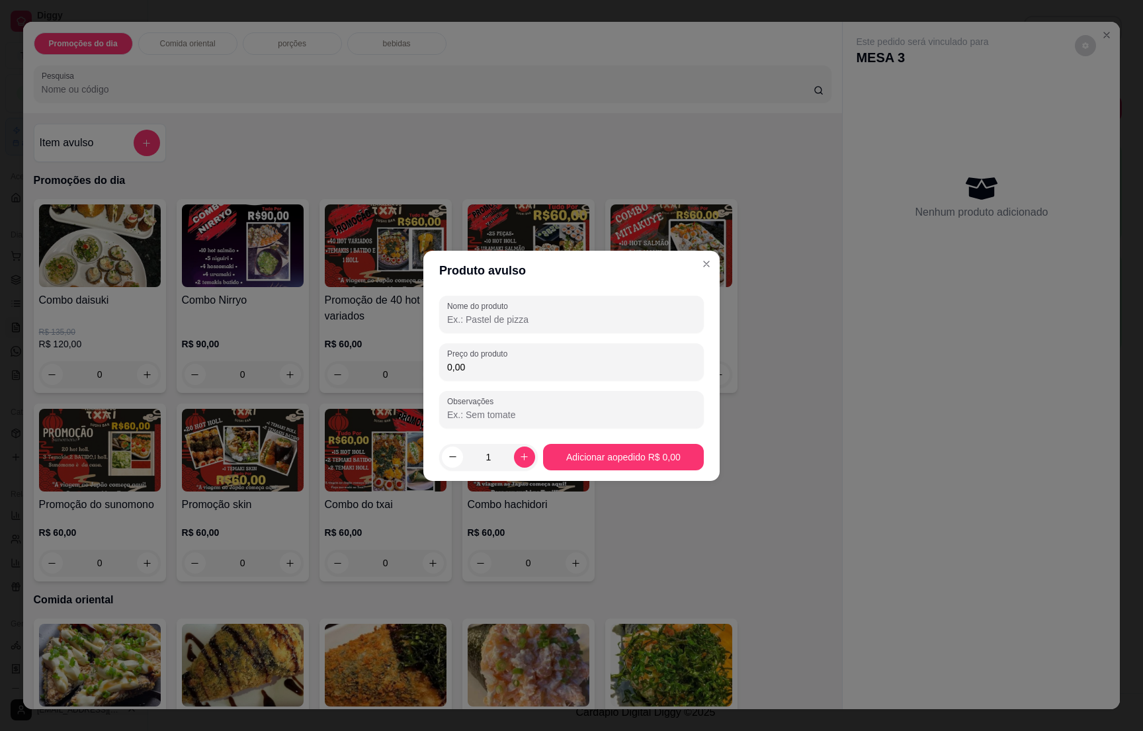
click at [471, 316] on input "Nome do produto" at bounding box center [571, 319] width 249 height 13
type input "1 [PERSON_NAME]"
click at [471, 361] on input "0,00" at bounding box center [571, 367] width 249 height 13
type input "190,00"
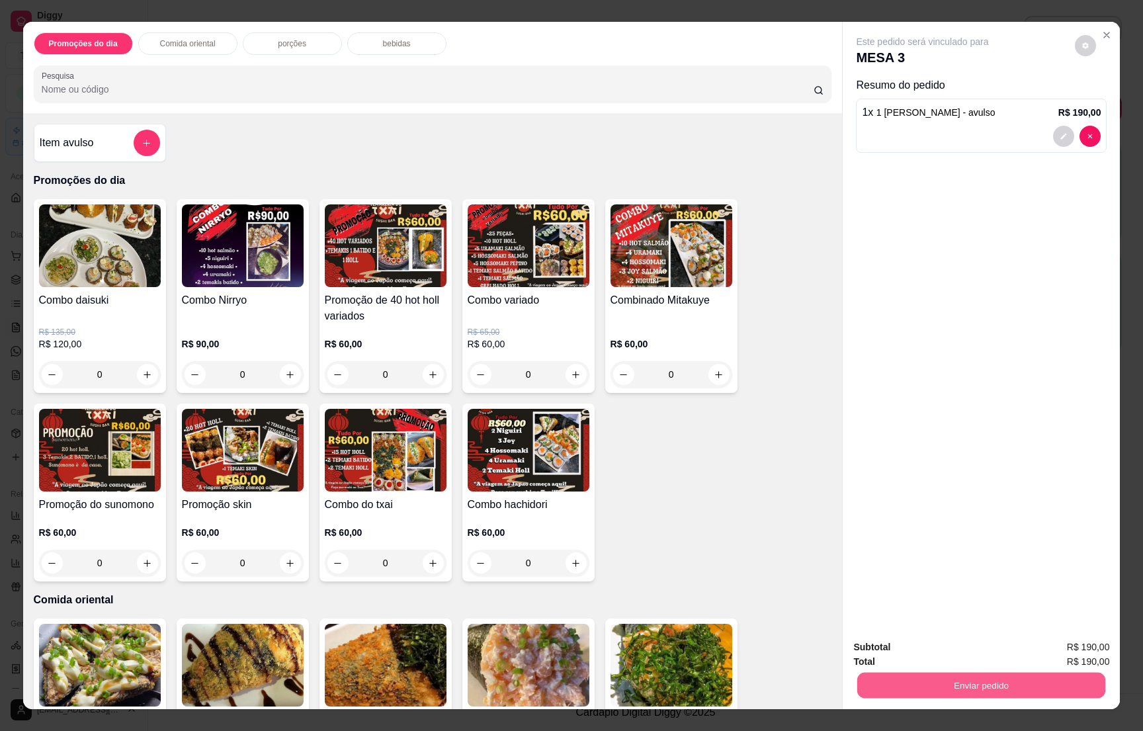
click at [989, 689] on button "Enviar pedido" at bounding box center [982, 685] width 248 height 26
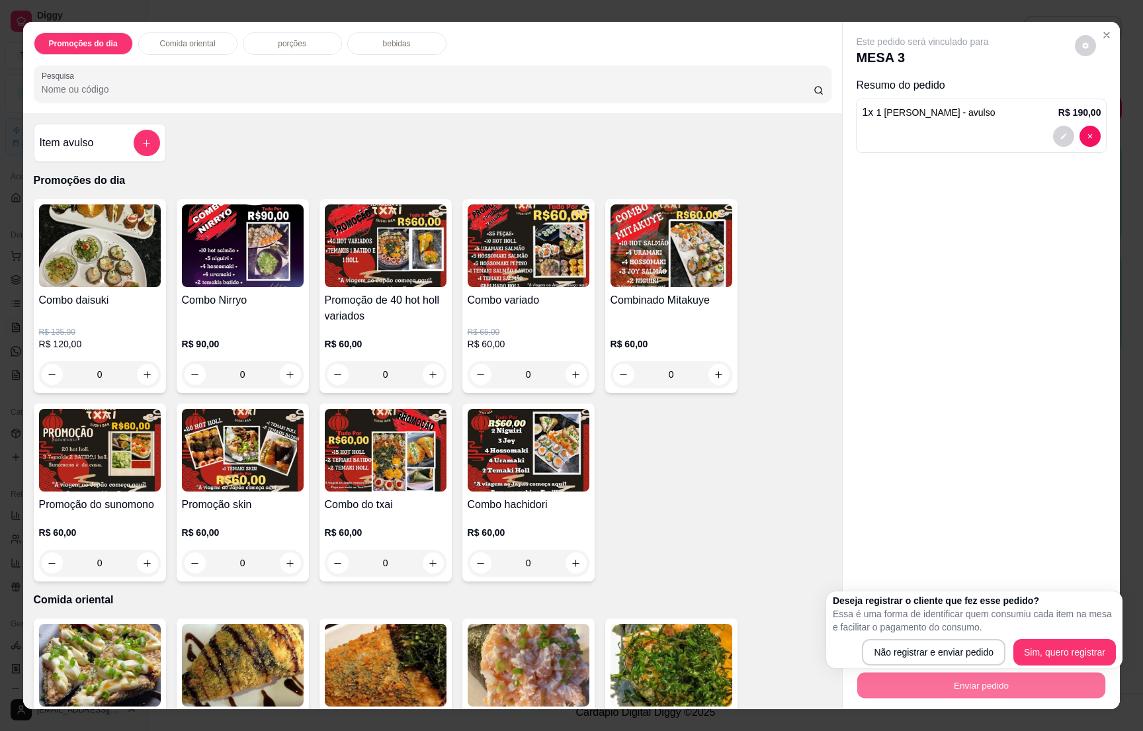
click at [939, 640] on div "Deseja registrar o cliente que fez esse pedido? Essa é uma forma de identificar…" at bounding box center [974, 629] width 283 height 71
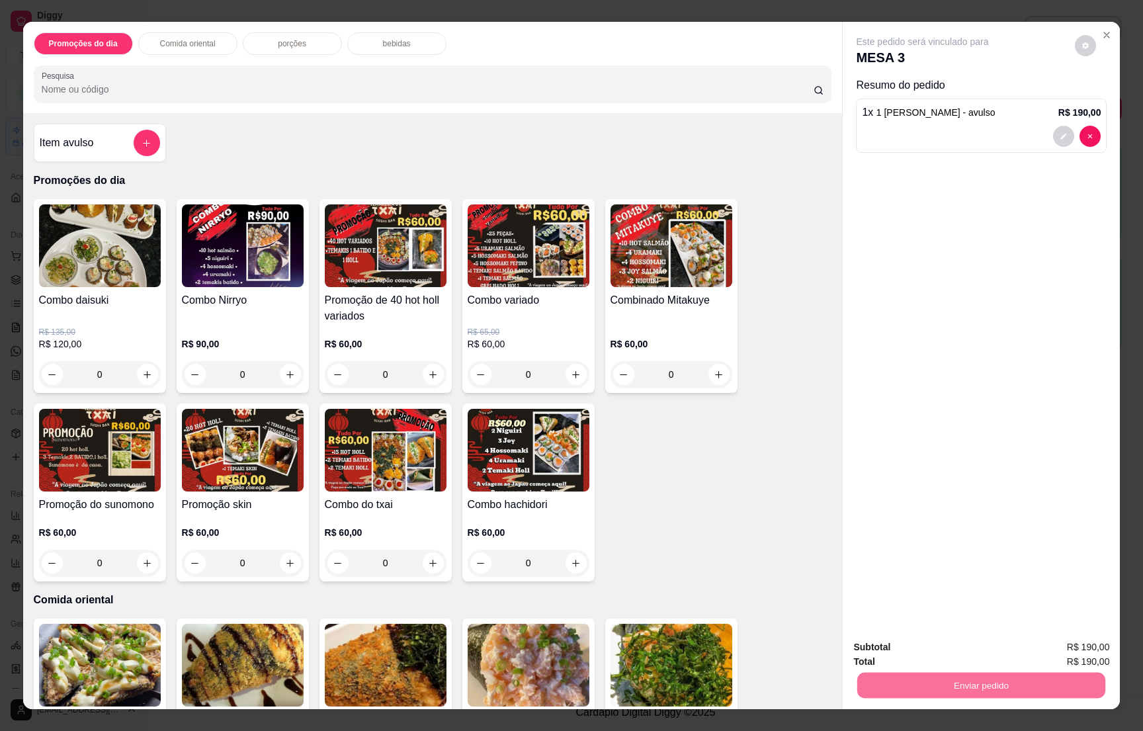
click at [939, 643] on button "Não registrar e enviar pedido" at bounding box center [936, 653] width 134 height 24
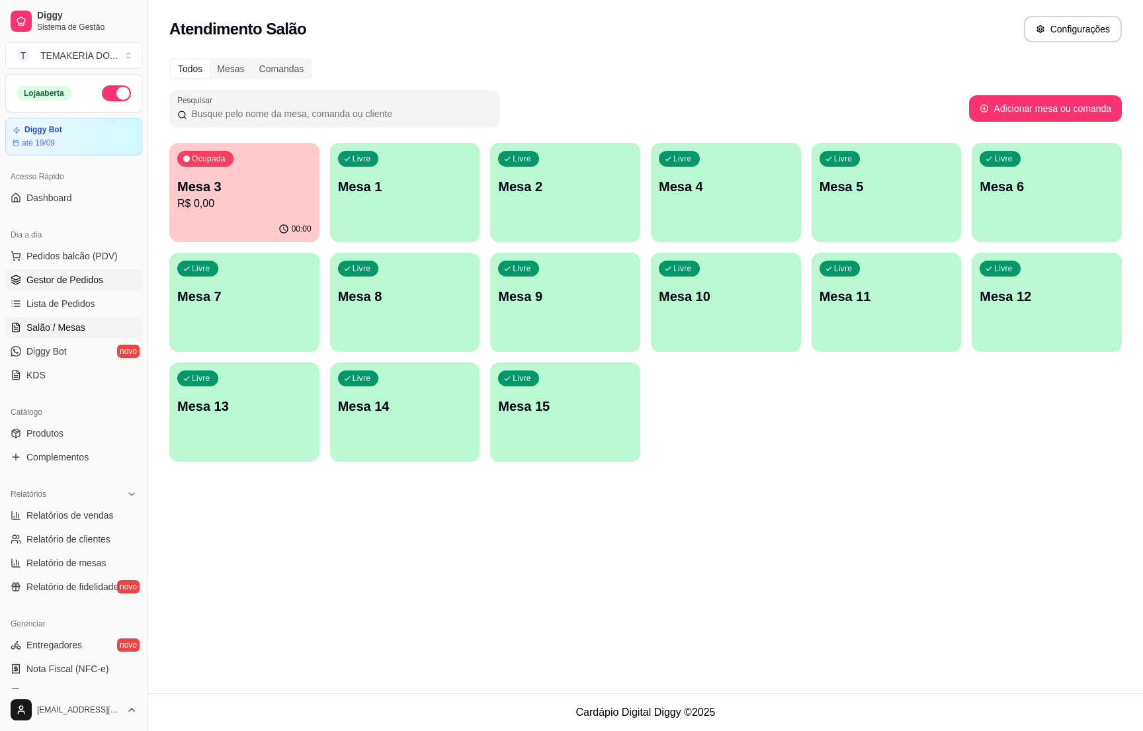
click at [60, 277] on span "Gestor de Pedidos" at bounding box center [64, 279] width 77 height 13
